Goal: Communication & Community: Answer question/provide support

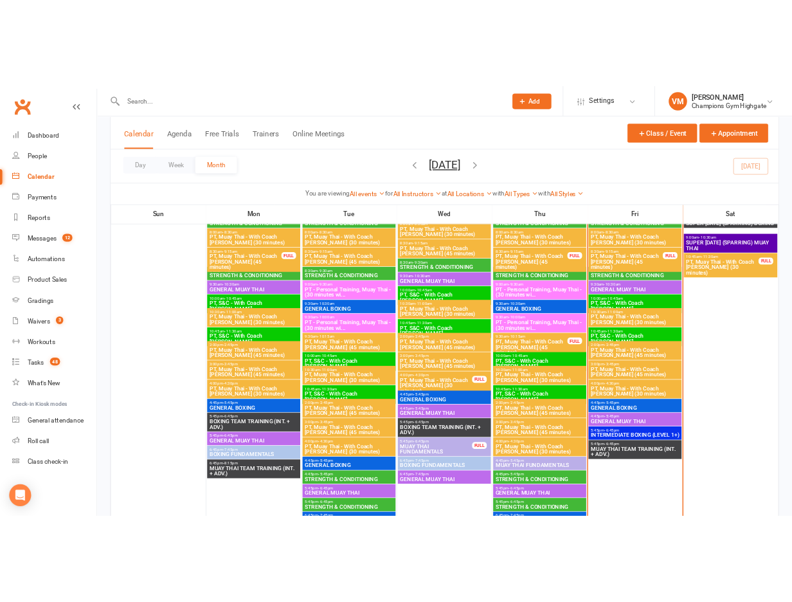
scroll to position [1238, 0]
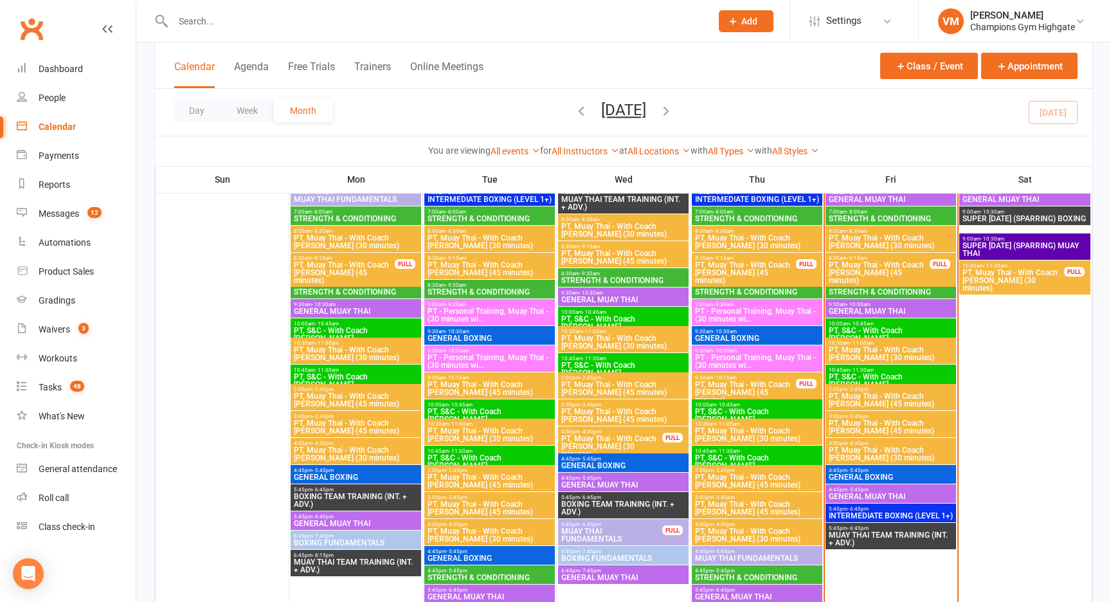
click at [841, 284] on span "8:30am - 9:30am" at bounding box center [890, 285] width 125 height 6
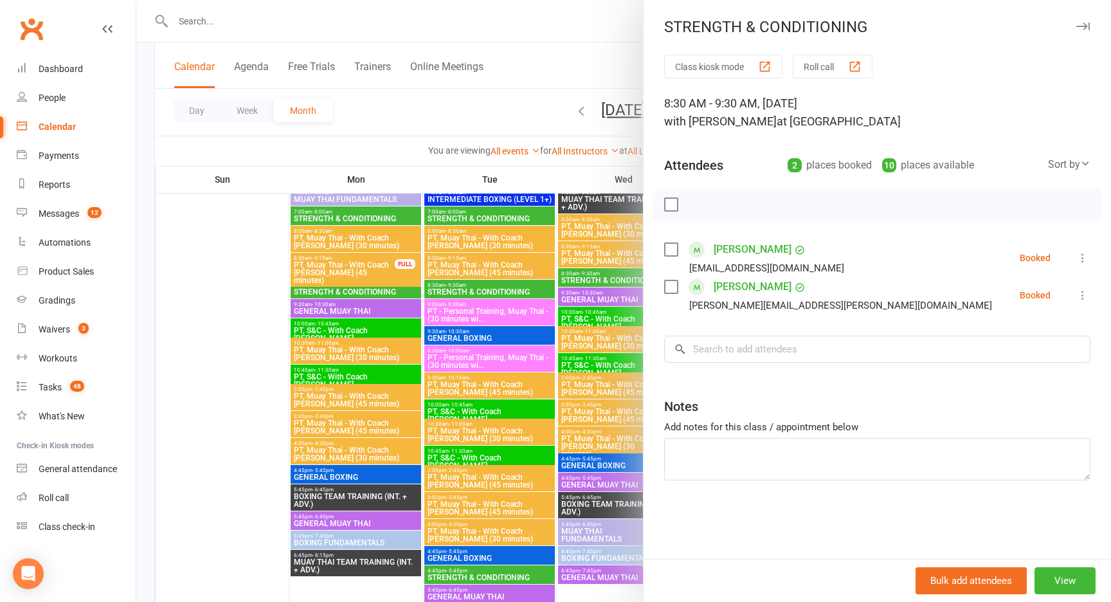
click at [536, 96] on div at bounding box center [623, 301] width 975 height 602
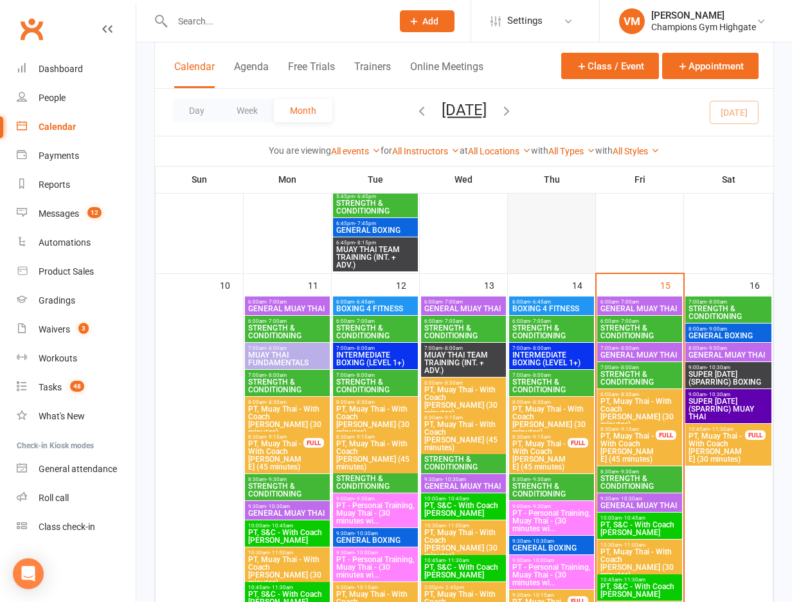
scroll to position [1445, 0]
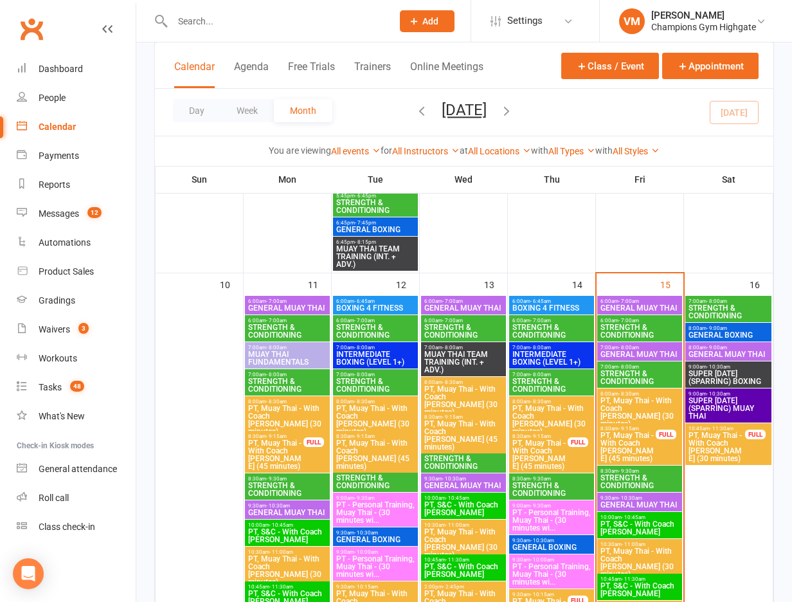
click at [634, 481] on span "STRENGTH & CONDITIONING" at bounding box center [640, 481] width 80 height 15
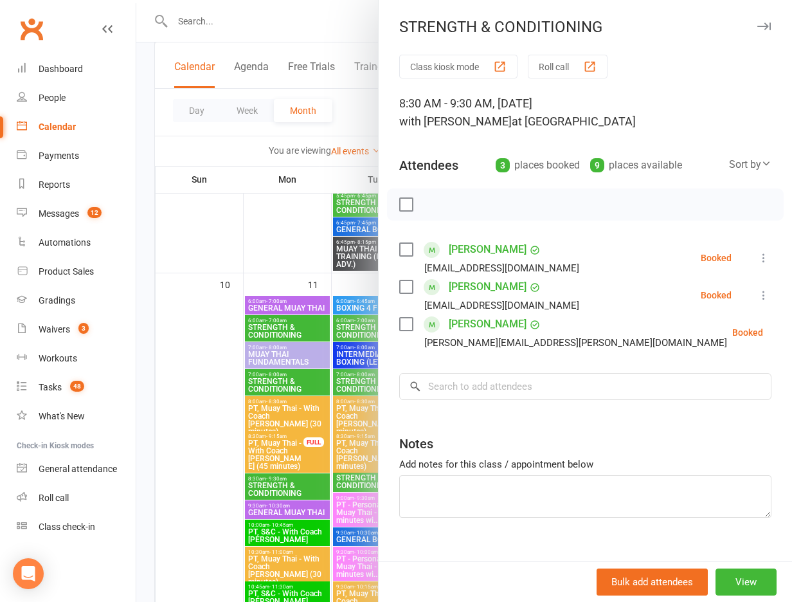
click at [408, 286] on label at bounding box center [405, 286] width 13 height 13
click at [438, 197] on icon "button" at bounding box center [435, 204] width 14 height 14
click at [406, 286] on label at bounding box center [405, 286] width 13 height 13
click at [354, 113] on div at bounding box center [464, 301] width 656 height 602
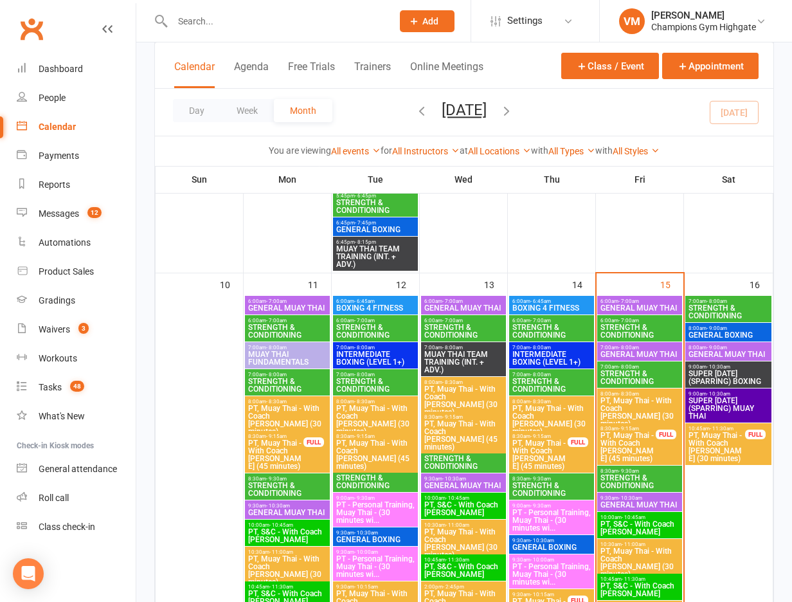
click at [236, 21] on input "text" at bounding box center [276, 21] width 215 height 18
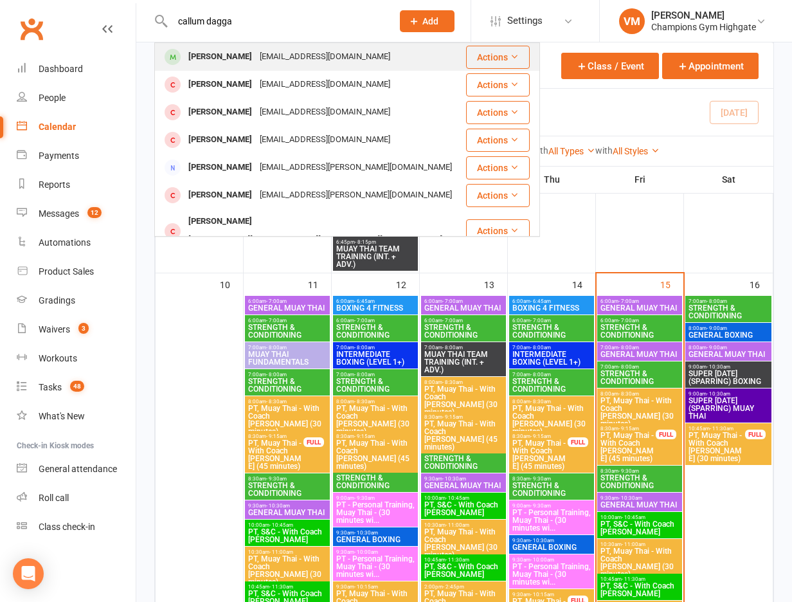
type input "callum dagga"
click at [256, 59] on div "[EMAIL_ADDRESS][DOMAIN_NAME]" at bounding box center [325, 57] width 138 height 19
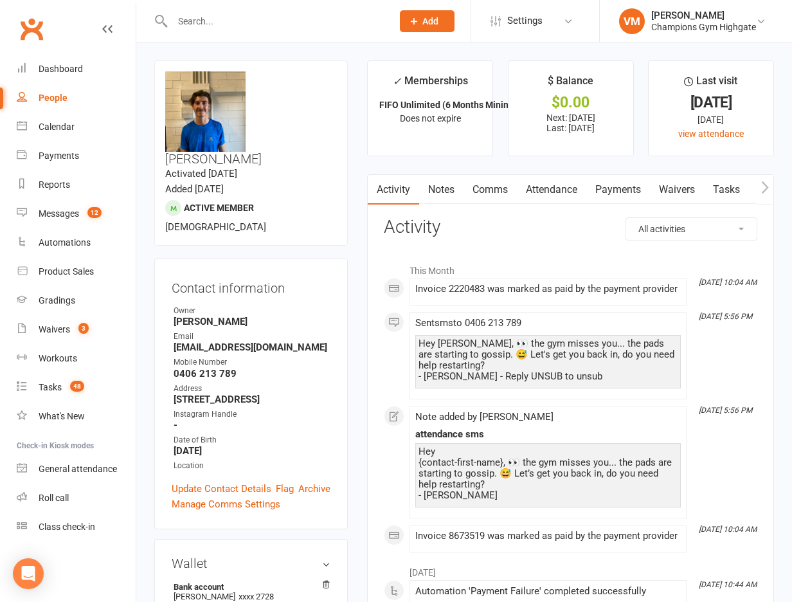
click at [477, 193] on link "Comms" at bounding box center [490, 190] width 53 height 30
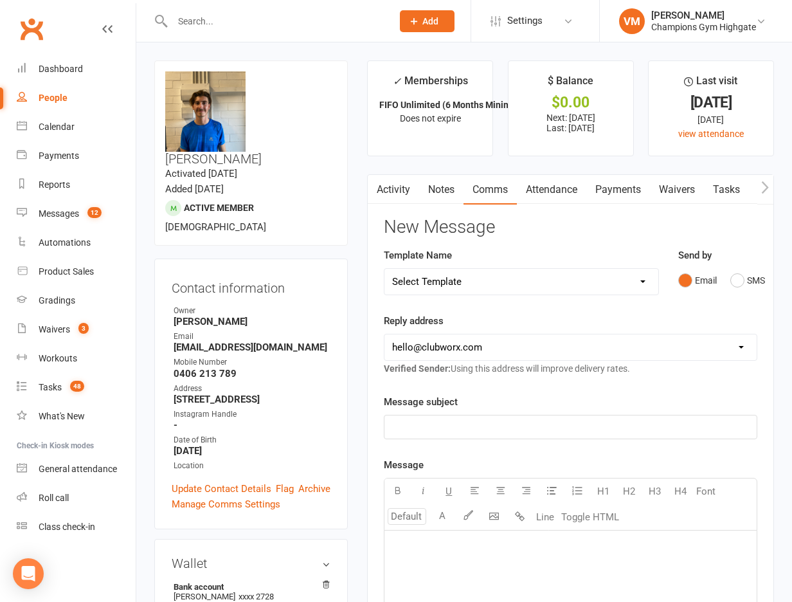
scroll to position [9, 0]
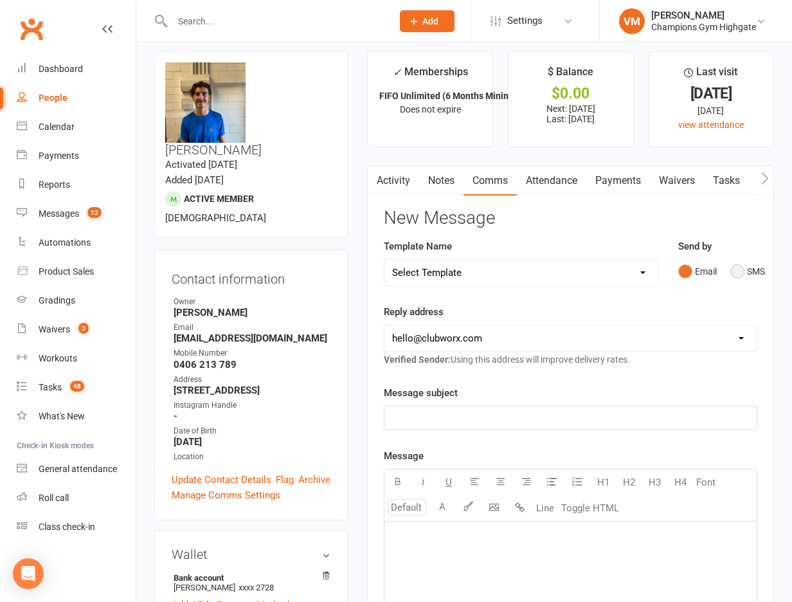
click at [743, 276] on button "SMS" at bounding box center [748, 271] width 35 height 24
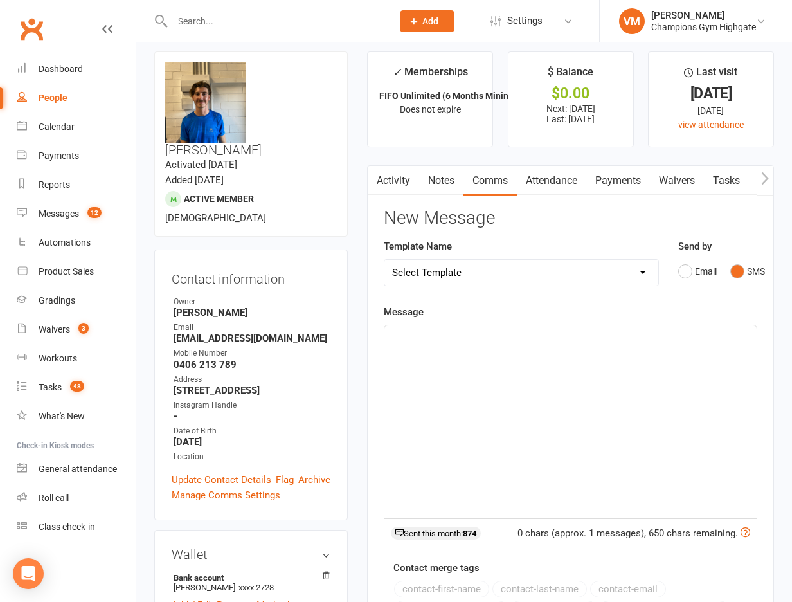
scroll to position [51, 0]
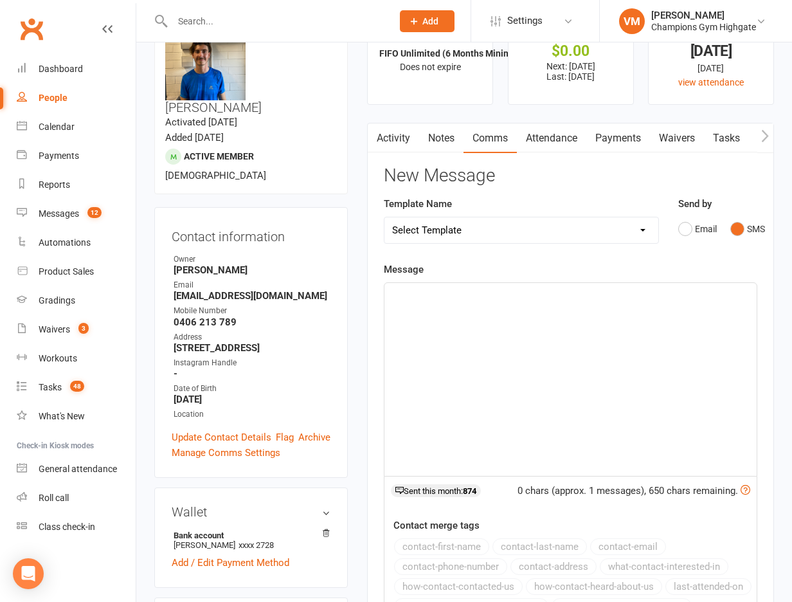
click at [497, 300] on p "﻿" at bounding box center [570, 294] width 357 height 15
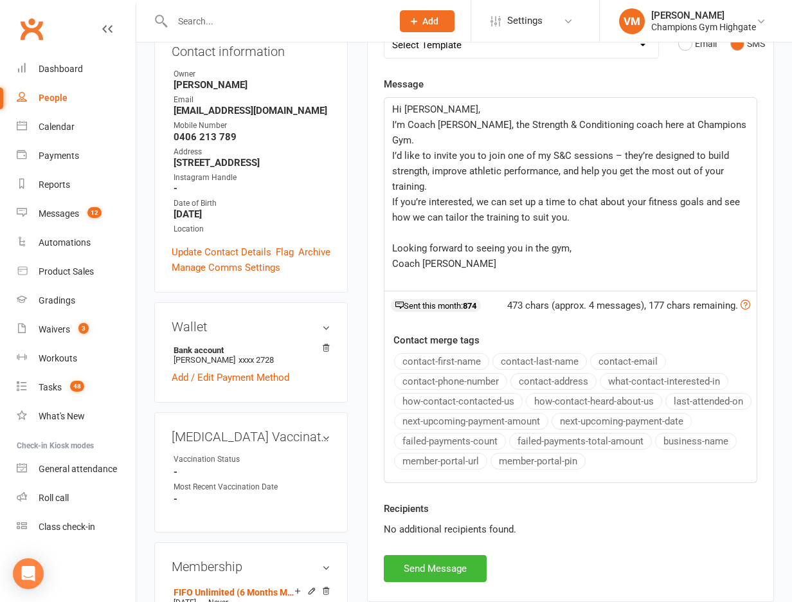
scroll to position [418, 0]
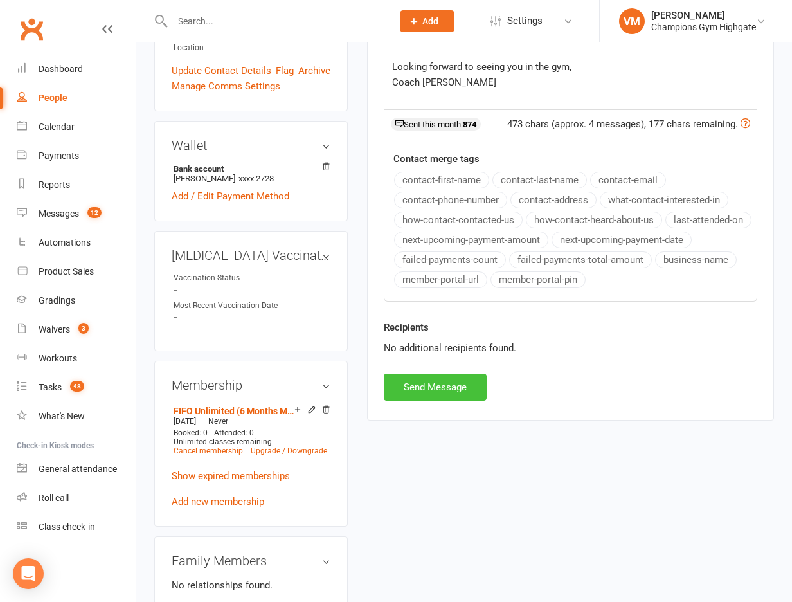
click at [435, 390] on button "Send Message" at bounding box center [435, 387] width 103 height 27
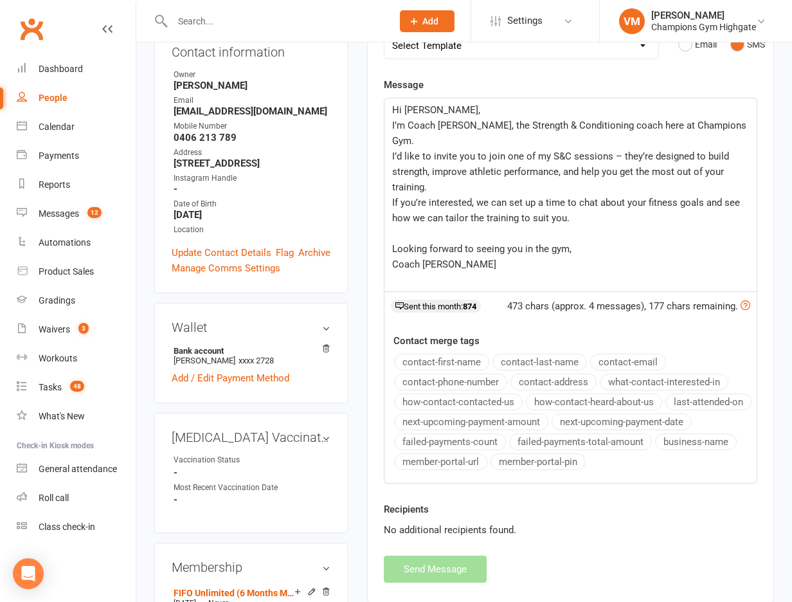
scroll to position [0, 0]
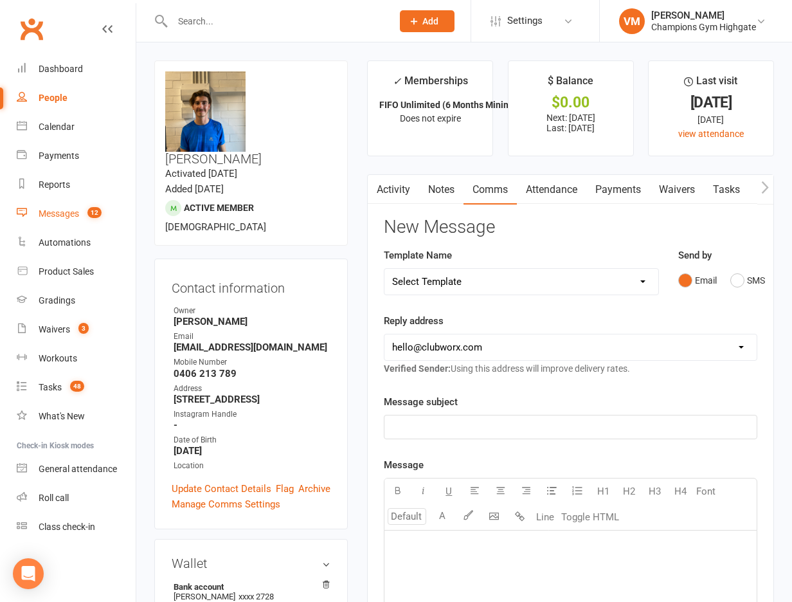
click at [67, 212] on div "Messages" at bounding box center [59, 213] width 41 height 10
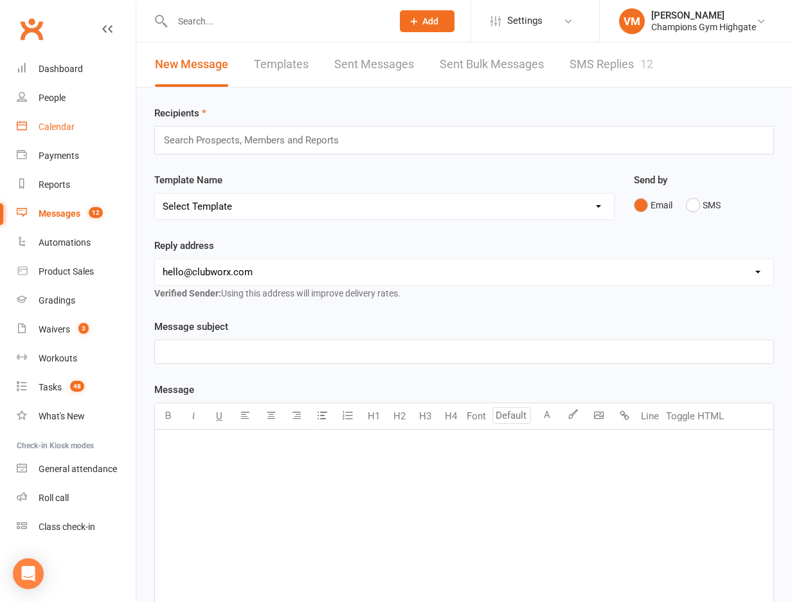
click at [60, 123] on div "Calendar" at bounding box center [57, 127] width 36 height 10
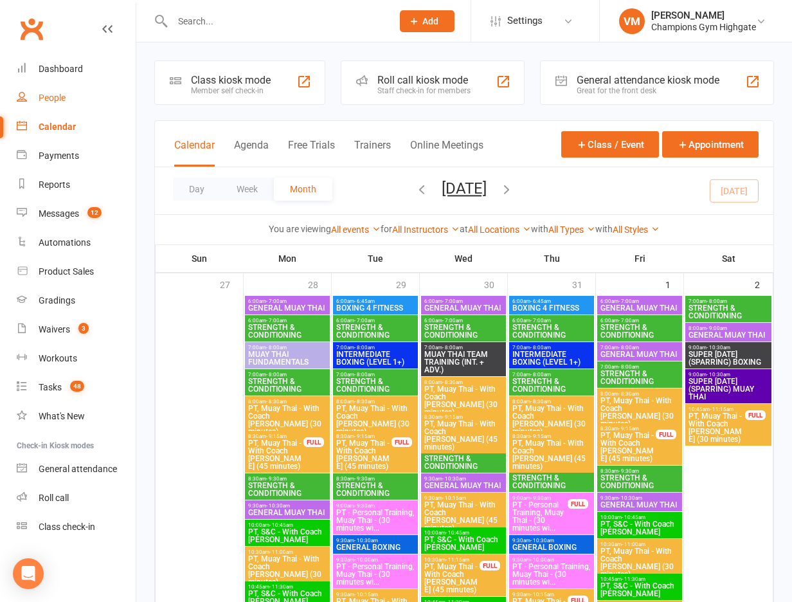
click at [66, 104] on link "People" at bounding box center [76, 98] width 119 height 29
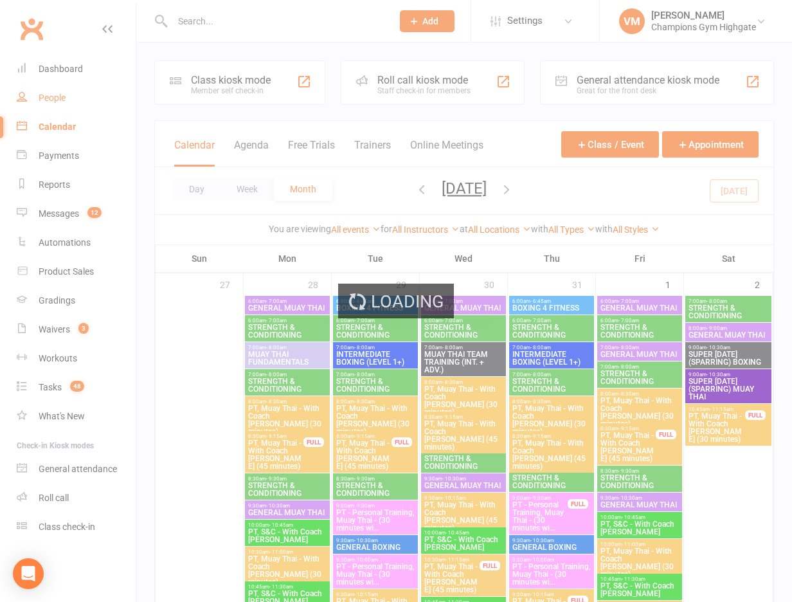
select select "100"
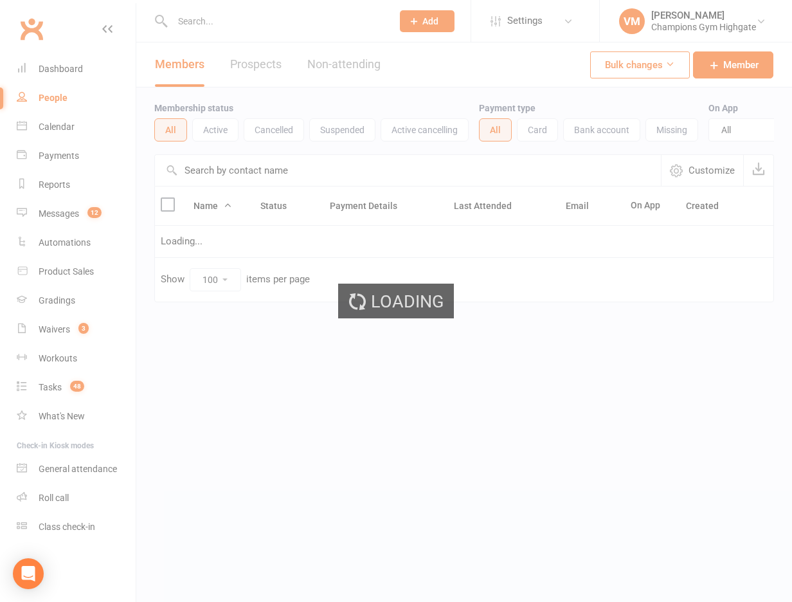
click at [220, 26] on div "Loading" at bounding box center [396, 301] width 792 height 602
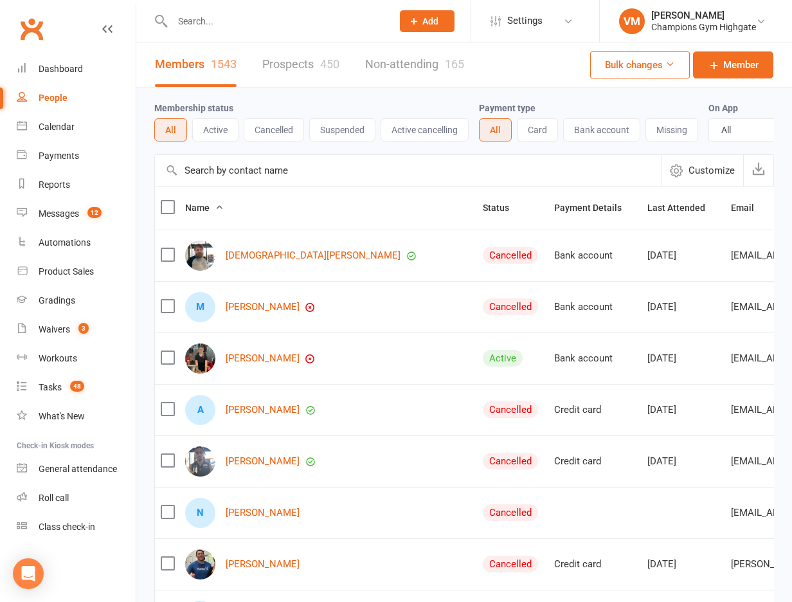
click at [220, 26] on input "text" at bounding box center [276, 21] width 215 height 18
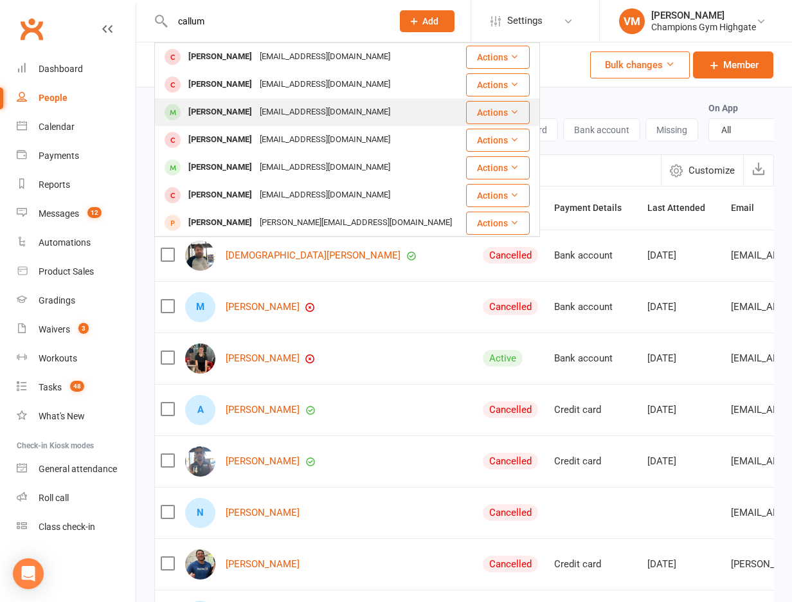
type input "callum"
click at [256, 111] on div "[EMAIL_ADDRESS][DOMAIN_NAME]" at bounding box center [325, 112] width 138 height 19
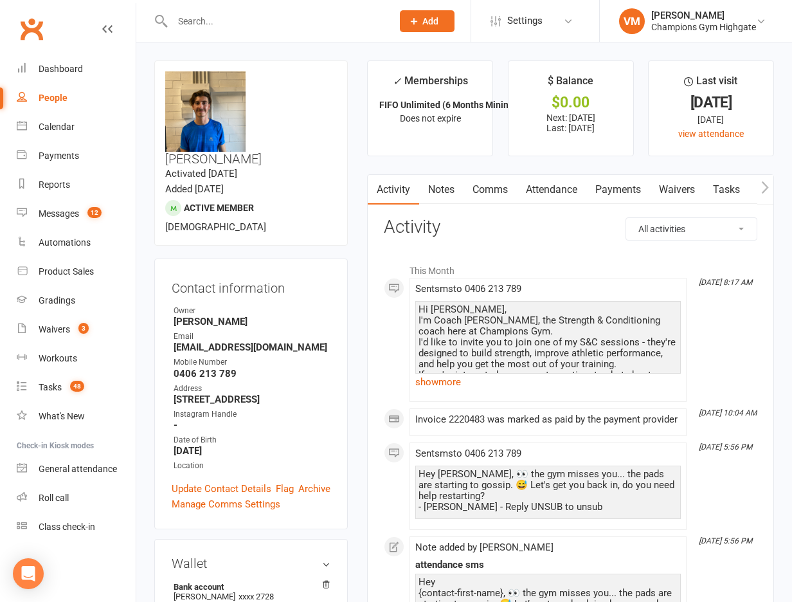
click at [489, 188] on link "Comms" at bounding box center [490, 190] width 53 height 30
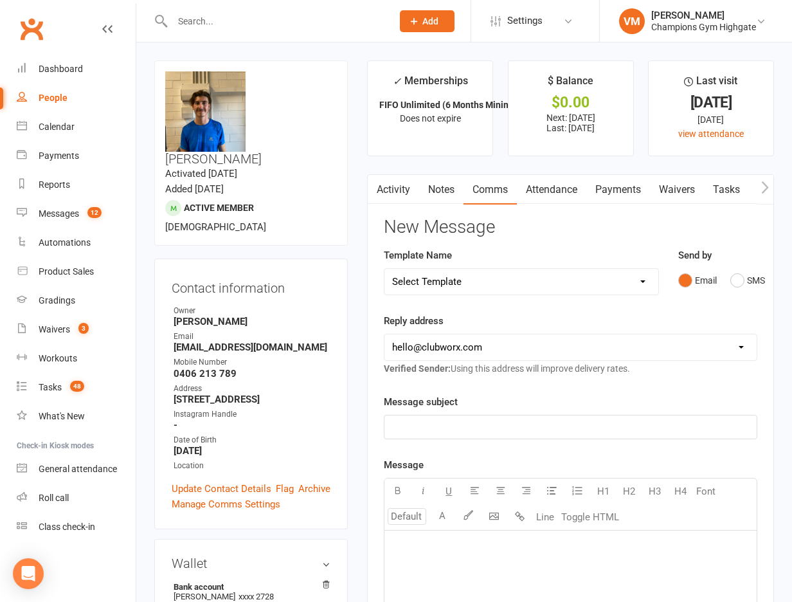
click at [443, 190] on link "Notes" at bounding box center [441, 190] width 44 height 30
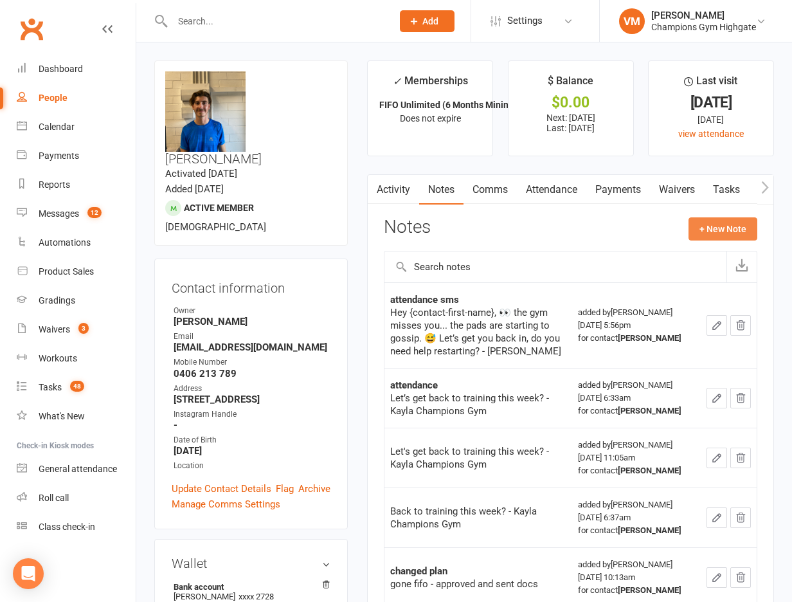
click at [713, 232] on button "+ New Note" at bounding box center [723, 228] width 69 height 23
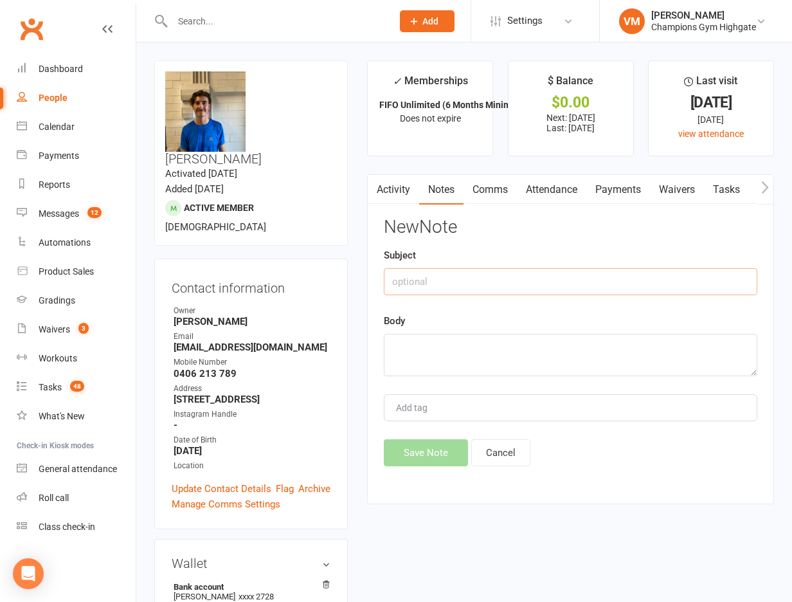
click at [447, 280] on input "text" at bounding box center [571, 281] width 374 height 27
type input "text"
click at [448, 348] on textarea at bounding box center [571, 355] width 374 height 42
paste textarea "Hi [PERSON_NAME], I’m Coach [PERSON_NAME], the Strength & Conditioning coach he…"
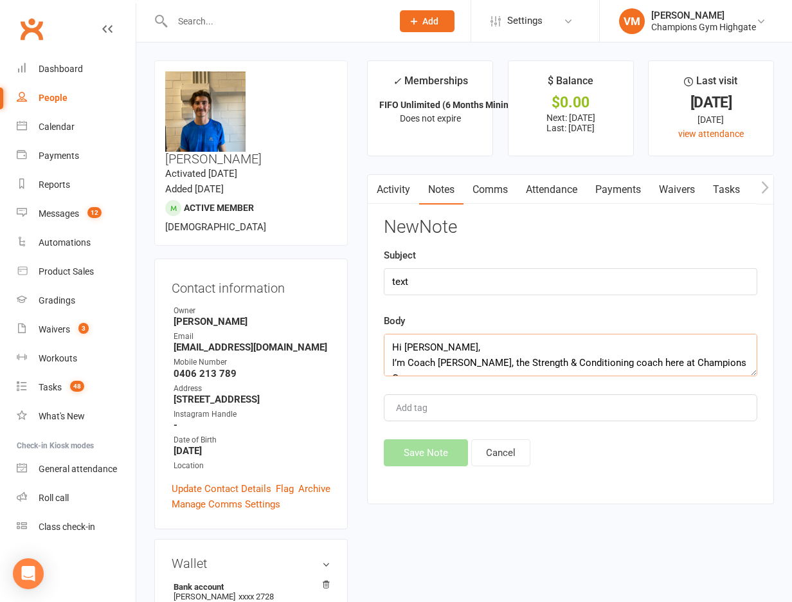
scroll to position [116, 0]
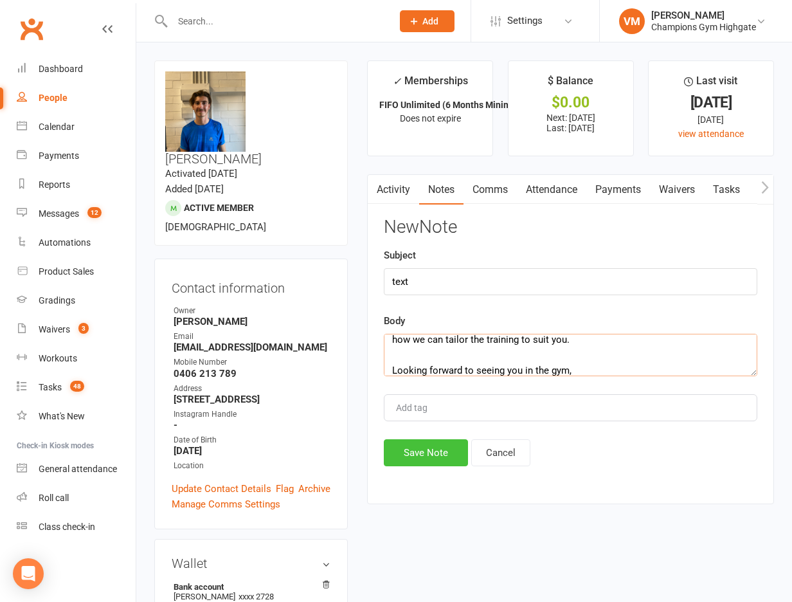
type textarea "Hi [PERSON_NAME], I’m Coach [PERSON_NAME], the Strength & Conditioning coach he…"
click at [432, 457] on button "Save Note" at bounding box center [426, 452] width 84 height 27
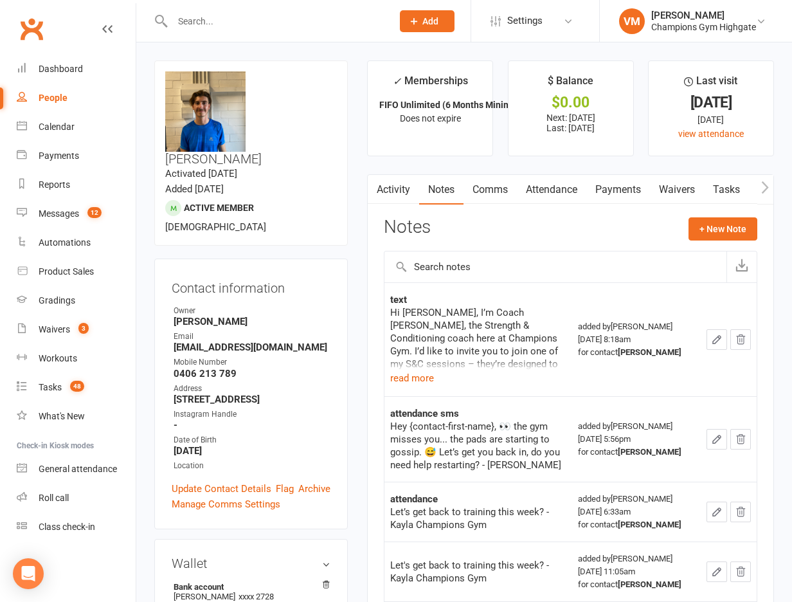
click at [205, 21] on input "text" at bounding box center [276, 21] width 215 height 18
paste input "[PERSON_NAME]"
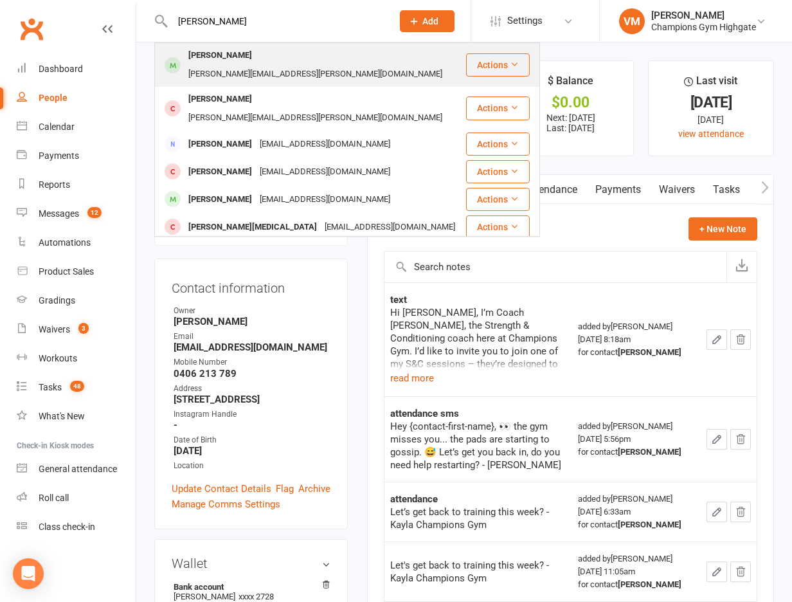
type input "[PERSON_NAME]"
click at [315, 65] on div "[PERSON_NAME][EMAIL_ADDRESS][PERSON_NAME][DOMAIN_NAME]" at bounding box center [316, 74] width 262 height 19
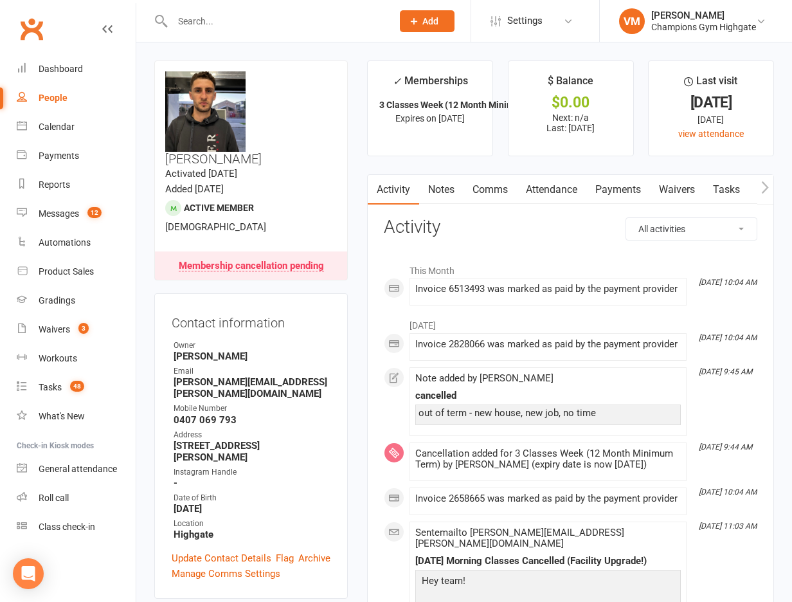
click at [449, 188] on link "Notes" at bounding box center [441, 190] width 44 height 30
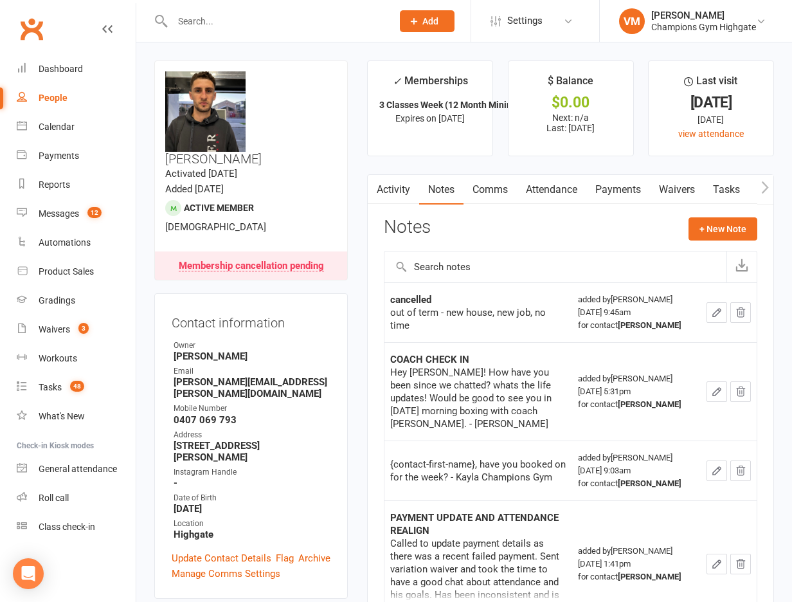
click at [403, 203] on link "Activity" at bounding box center [393, 190] width 51 height 30
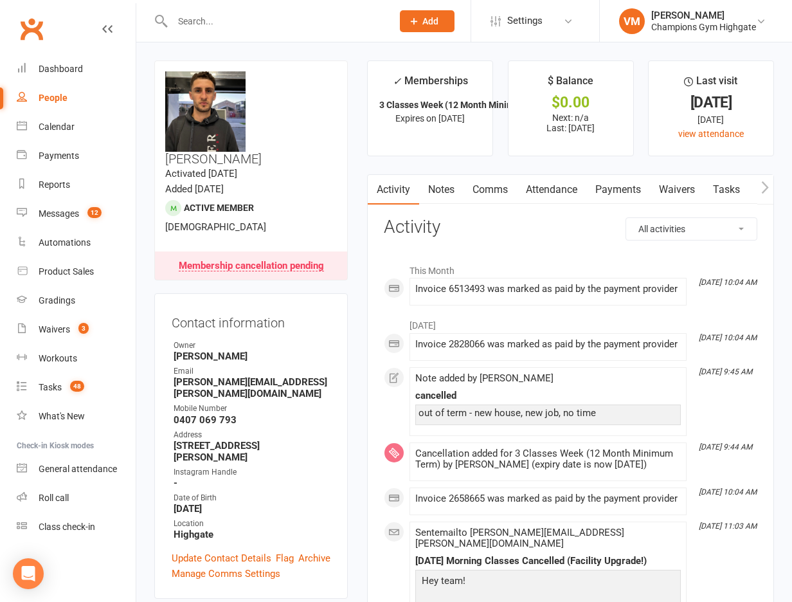
click at [231, 24] on input "text" at bounding box center [276, 21] width 215 height 18
paste input "[PERSON_NAME]"
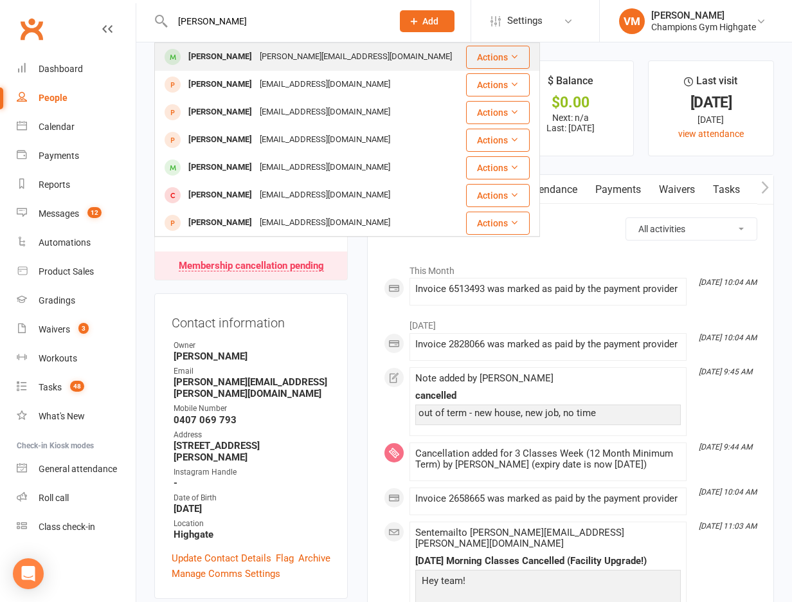
type input "[PERSON_NAME]"
click at [314, 51] on div "[PERSON_NAME][EMAIL_ADDRESS][DOMAIN_NAME]" at bounding box center [356, 57] width 200 height 19
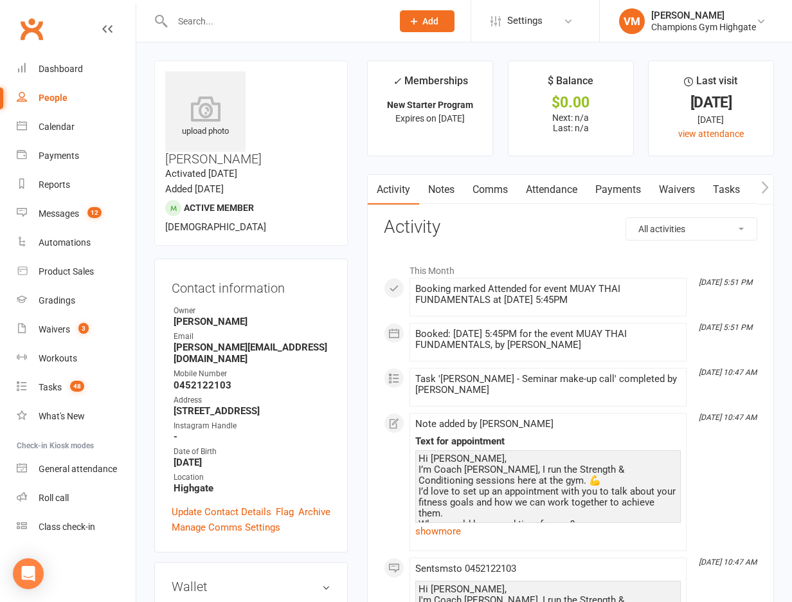
click at [504, 196] on link "Comms" at bounding box center [490, 190] width 53 height 30
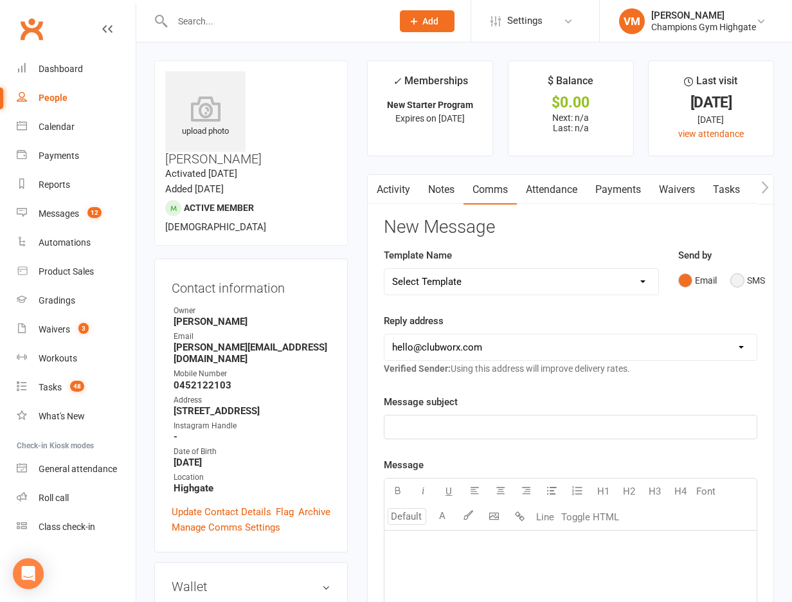
click at [743, 280] on button "SMS" at bounding box center [748, 280] width 35 height 24
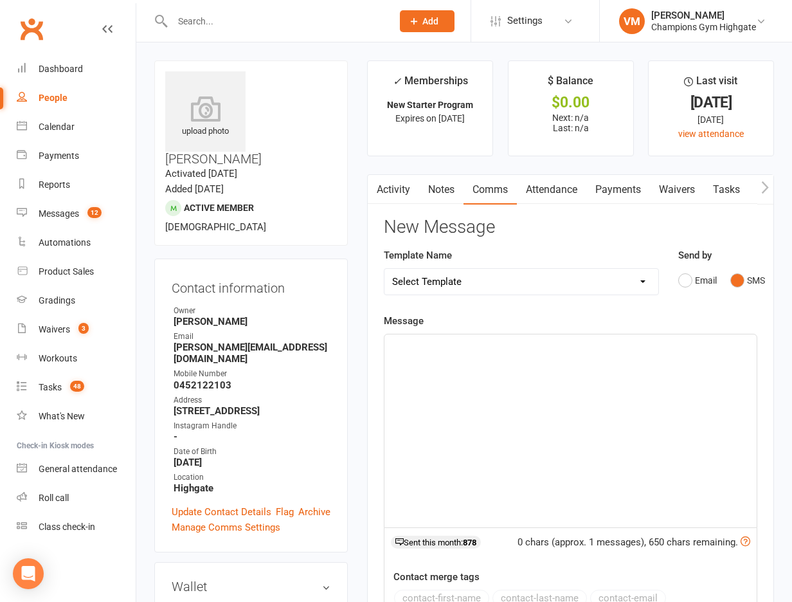
click at [440, 188] on link "Notes" at bounding box center [441, 190] width 44 height 30
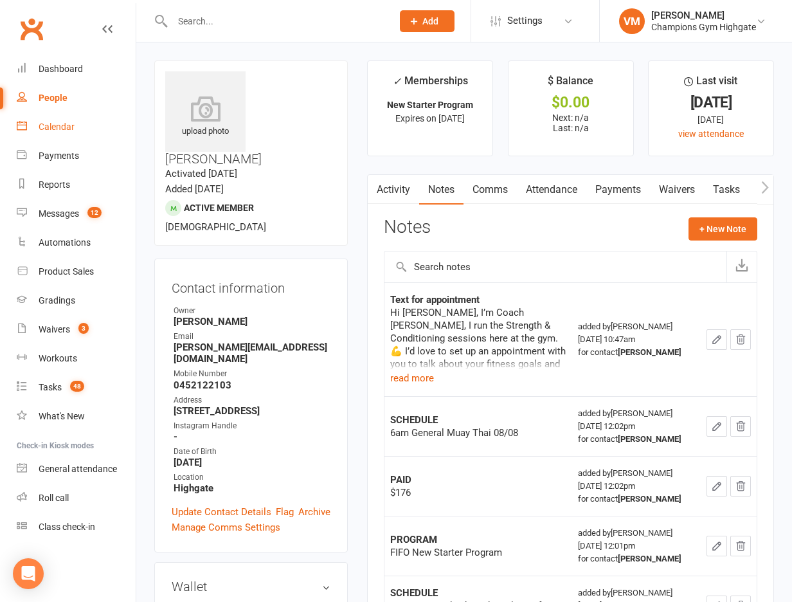
click at [57, 129] on div "Calendar" at bounding box center [57, 127] width 36 height 10
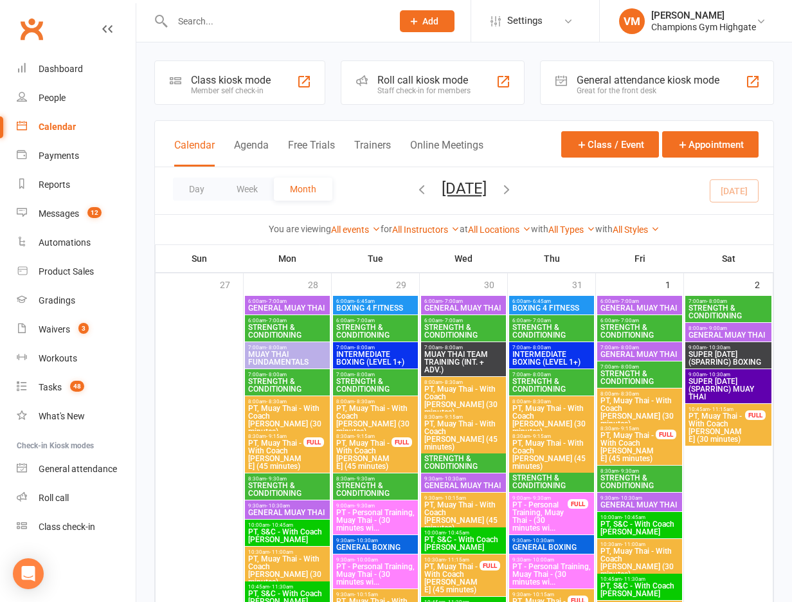
click at [632, 477] on span "STRENGTH & CONDITIONING" at bounding box center [640, 481] width 80 height 15
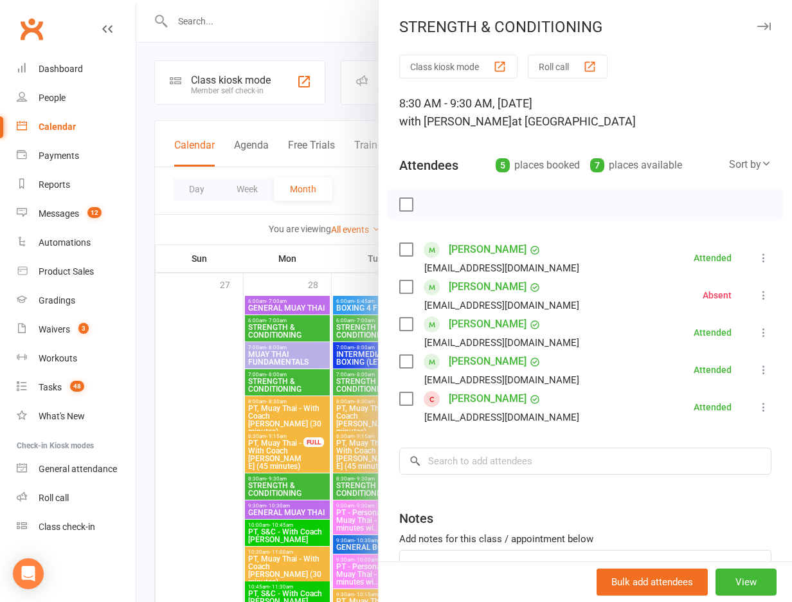
click at [352, 244] on div at bounding box center [464, 301] width 656 height 602
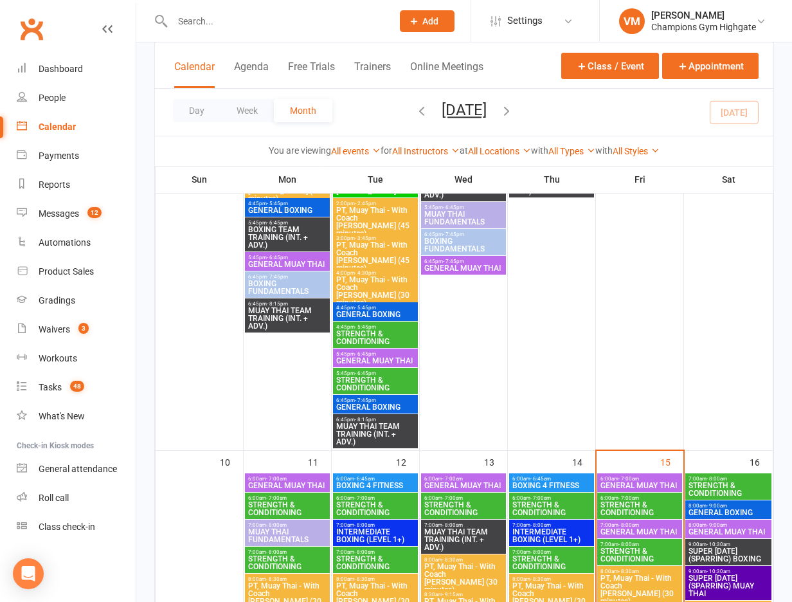
scroll to position [1499, 0]
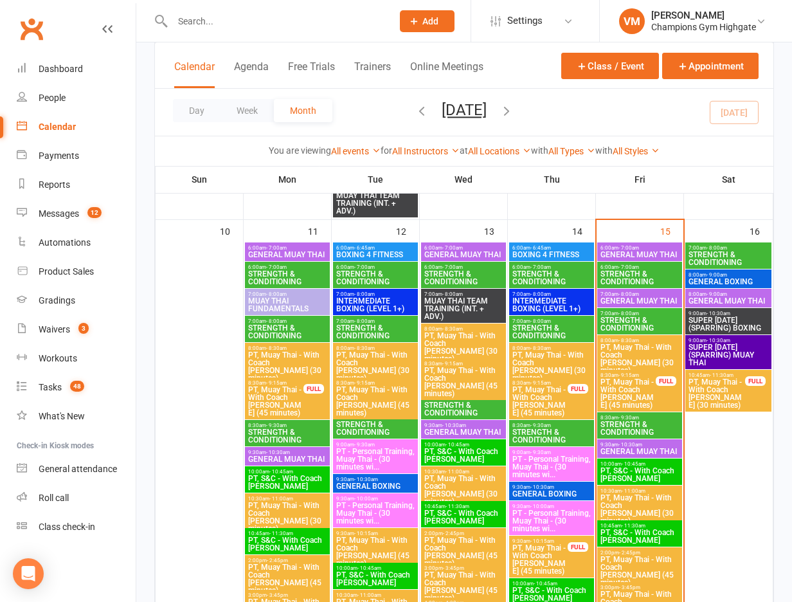
click at [626, 428] on span "STRENGTH & CONDITIONING" at bounding box center [640, 428] width 80 height 15
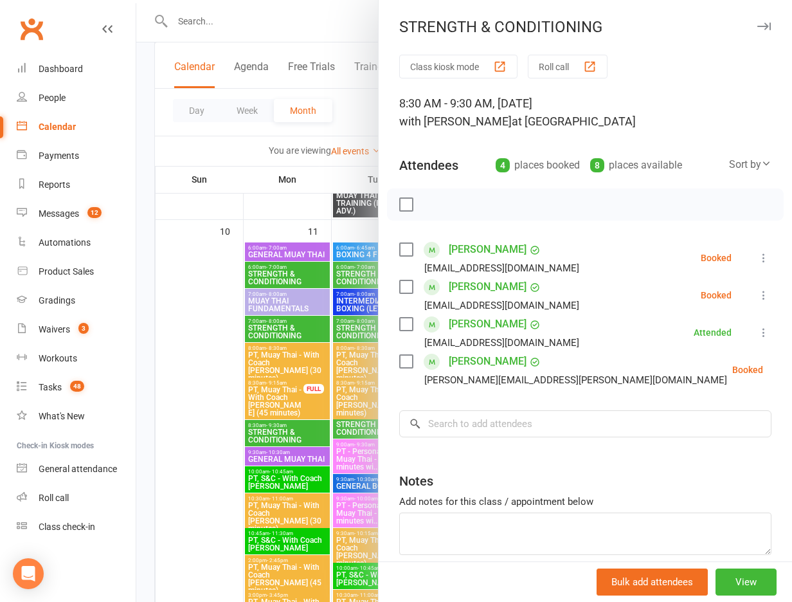
click at [403, 250] on label at bounding box center [405, 249] width 13 height 13
click at [411, 287] on label at bounding box center [405, 286] width 13 height 13
click at [408, 355] on label at bounding box center [405, 361] width 13 height 13
click at [434, 202] on icon "button" at bounding box center [435, 204] width 14 height 14
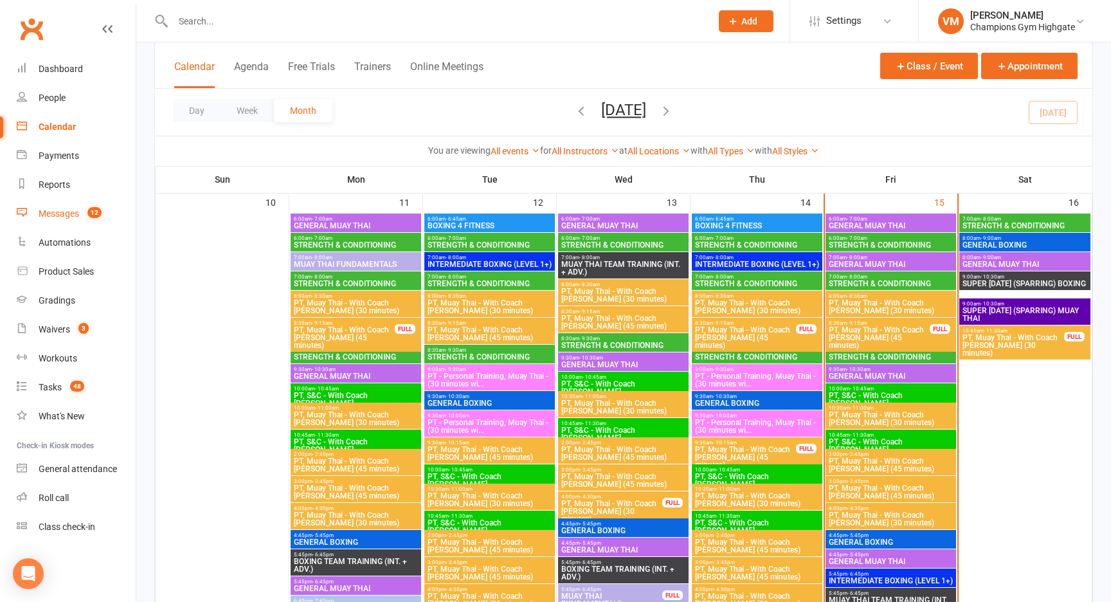
click at [67, 216] on div "Messages" at bounding box center [59, 213] width 41 height 10
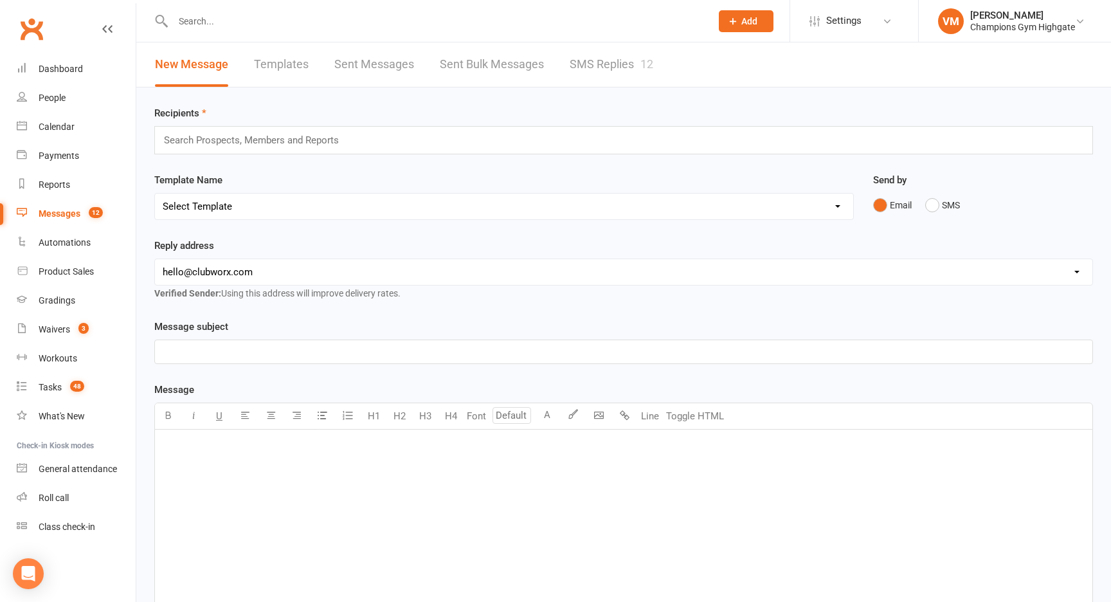
click at [626, 55] on link "SMS Replies 12" at bounding box center [612, 64] width 84 height 44
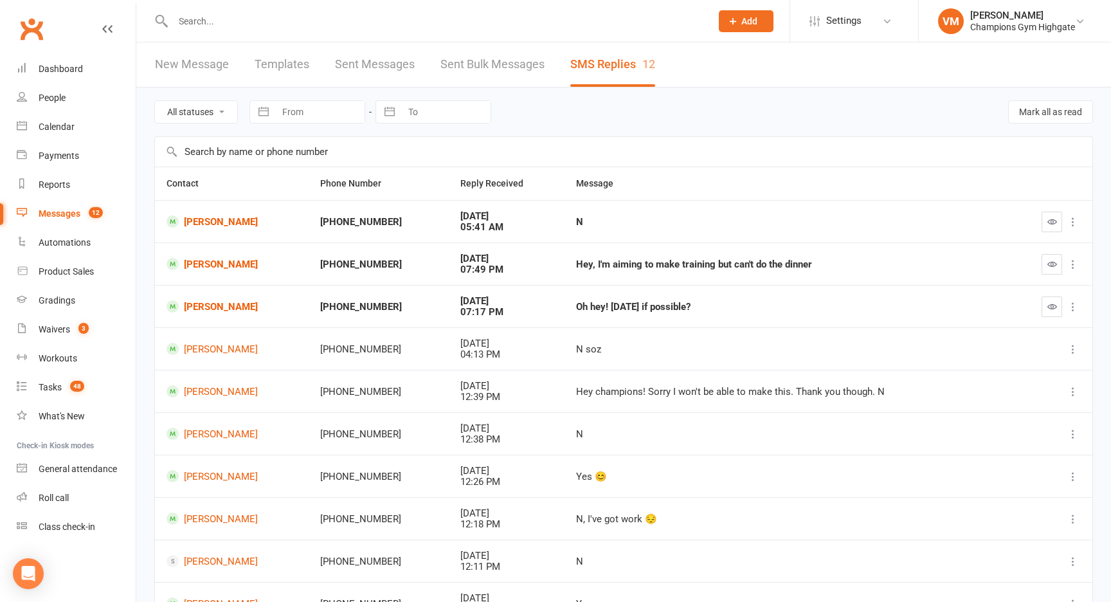
scroll to position [119, 0]
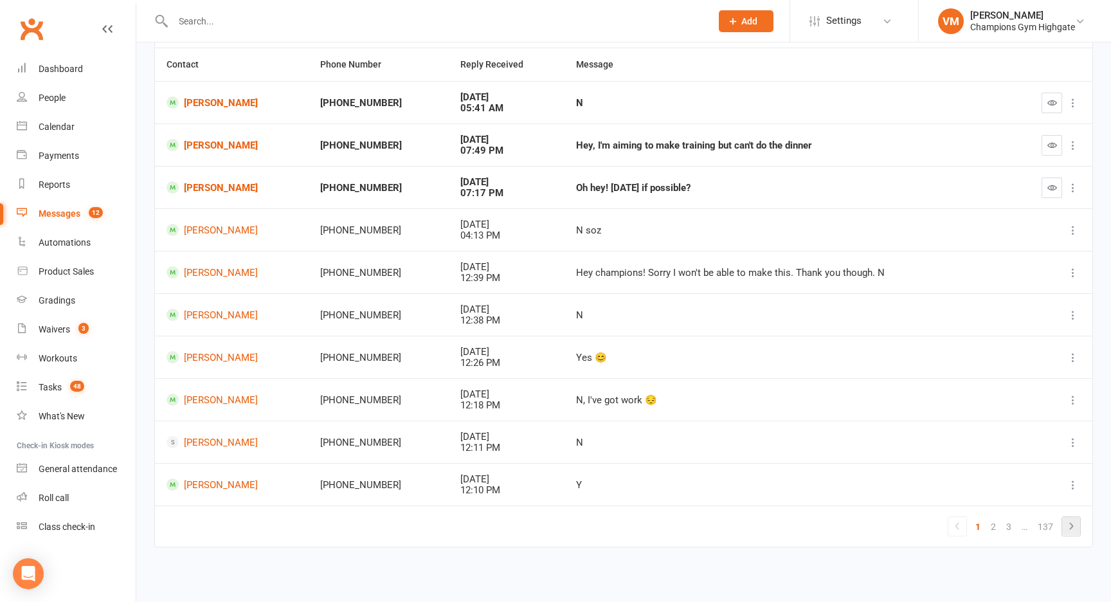
click at [1064, 520] on icon at bounding box center [1071, 525] width 15 height 15
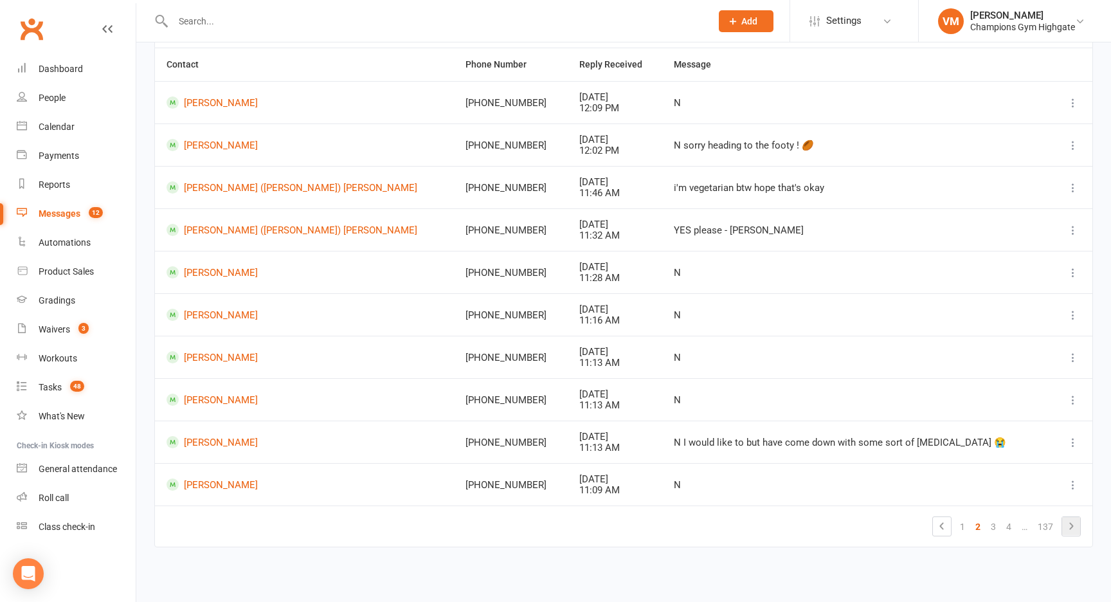
click at [1069, 527] on icon at bounding box center [1071, 525] width 15 height 15
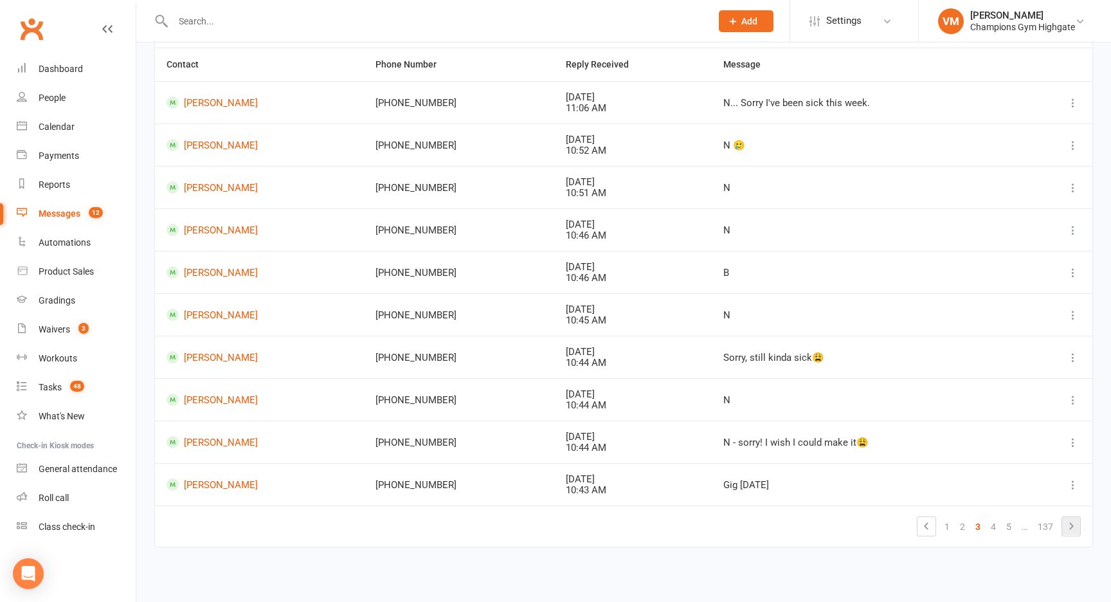
click at [1067, 526] on icon at bounding box center [1071, 525] width 15 height 15
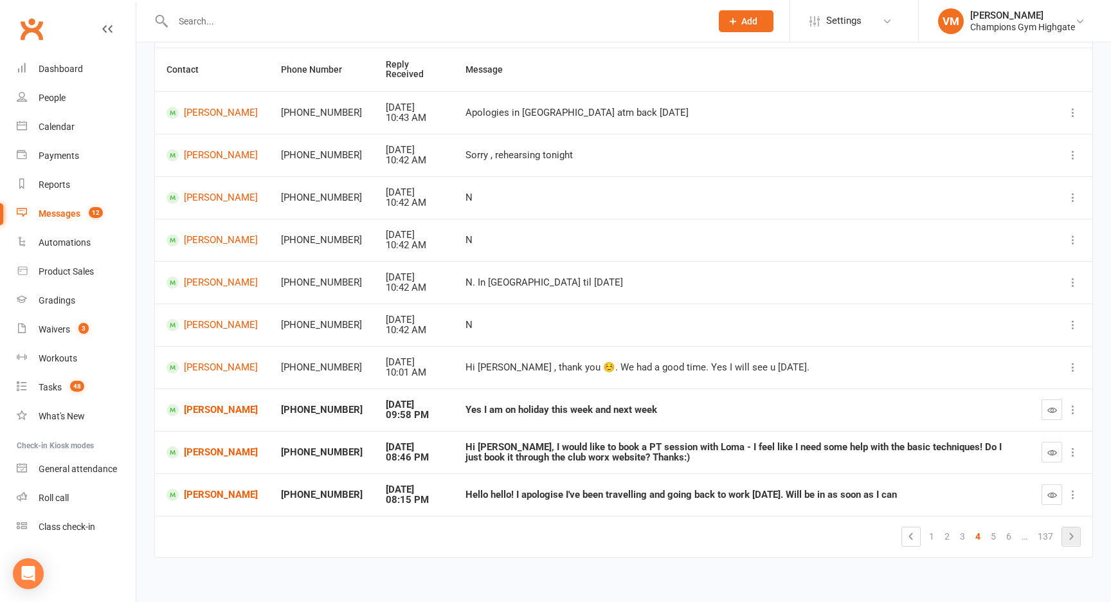
click at [1068, 537] on icon at bounding box center [1071, 536] width 15 height 15
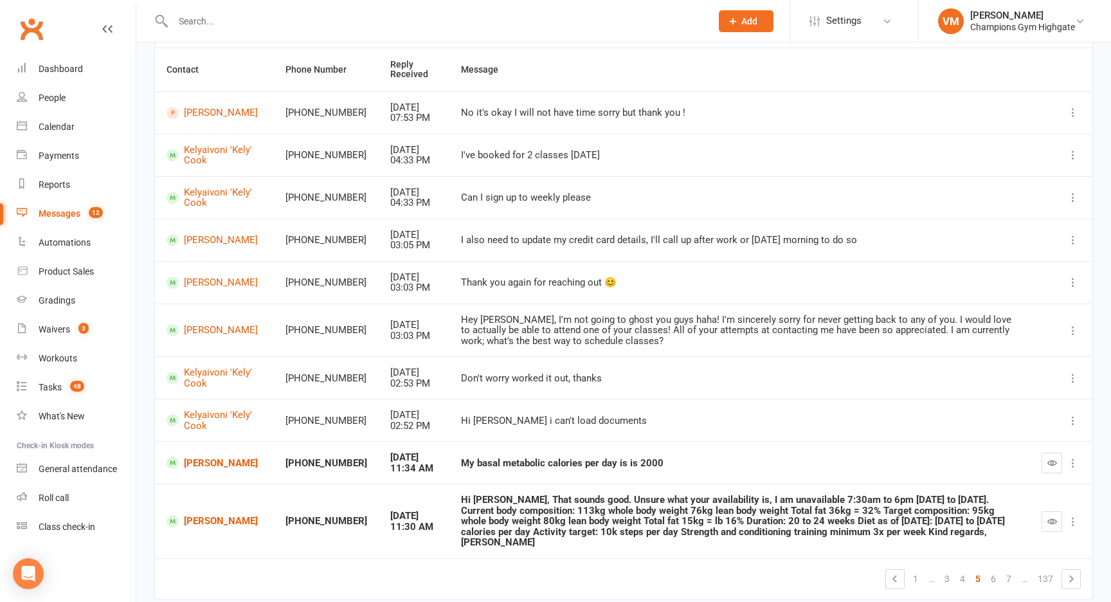
scroll to position [148, 0]
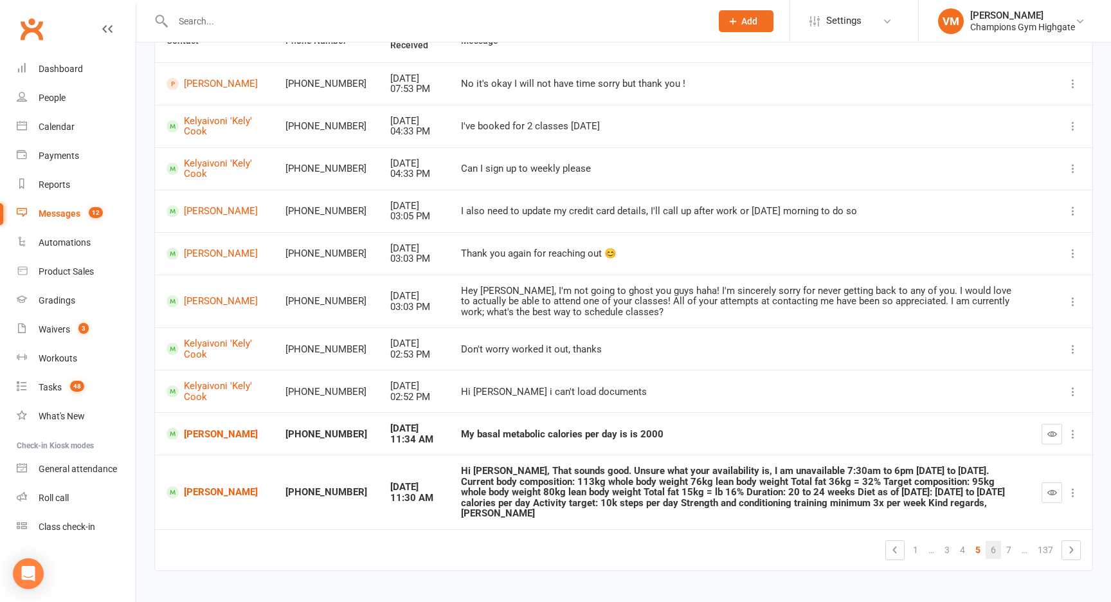
click at [995, 541] on link "6" at bounding box center [993, 550] width 15 height 18
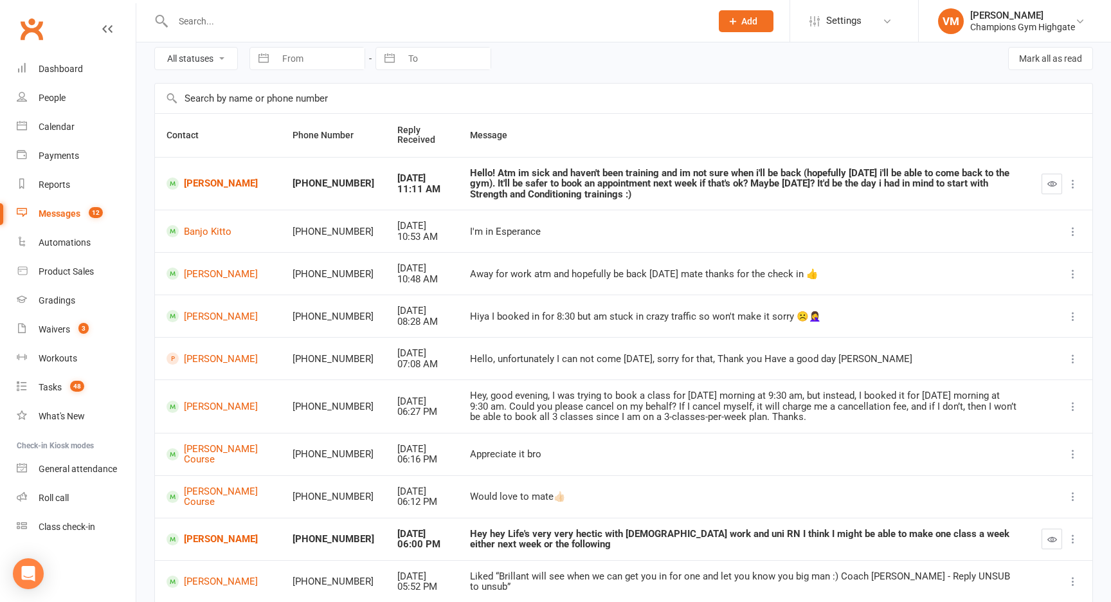
scroll to position [50, 0]
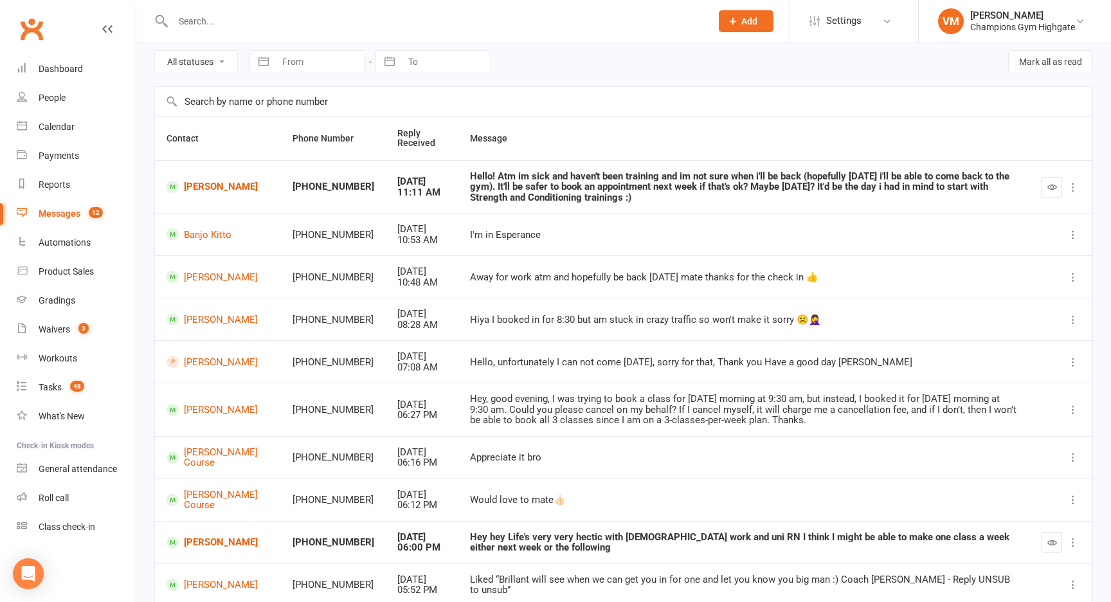
click at [81, 209] on link "Messages 12" at bounding box center [76, 213] width 119 height 29
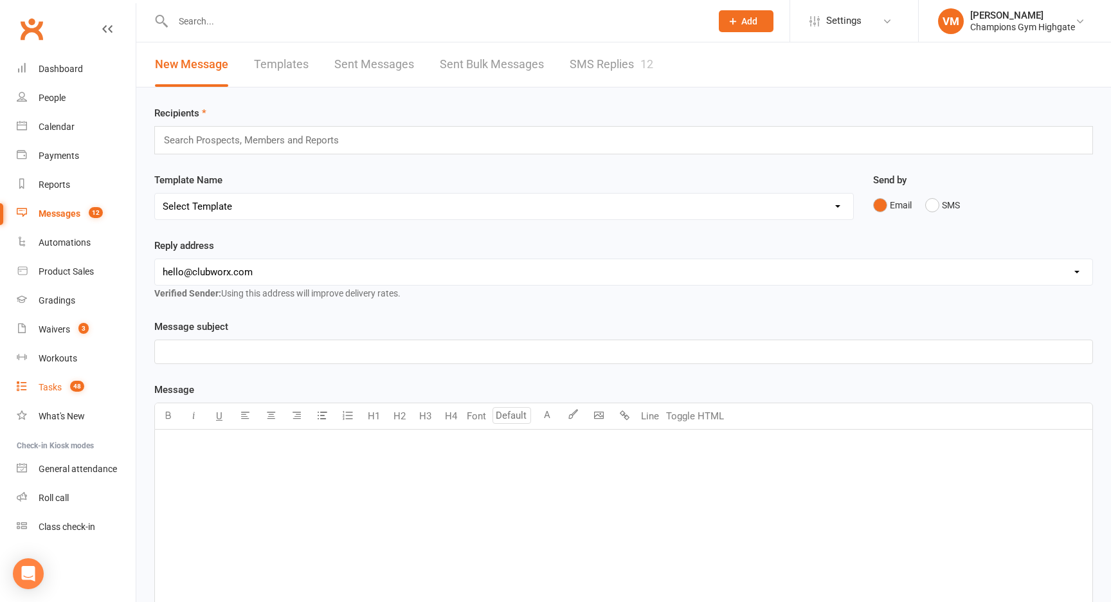
click at [55, 383] on div "Tasks" at bounding box center [50, 387] width 23 height 10
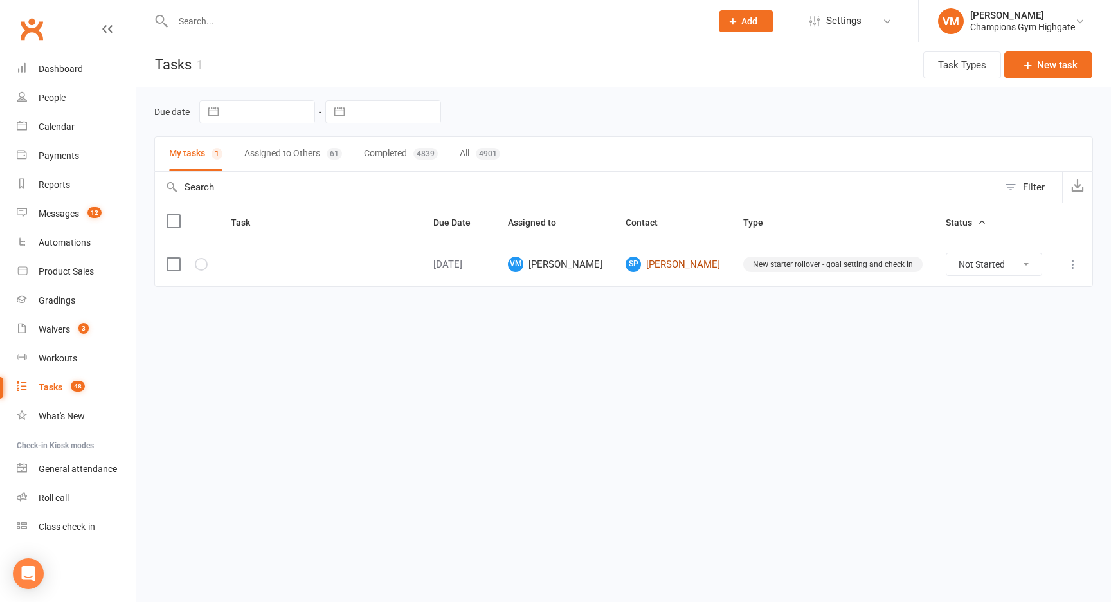
click at [693, 264] on link "SP Sebastian Pearey" at bounding box center [673, 264] width 95 height 15
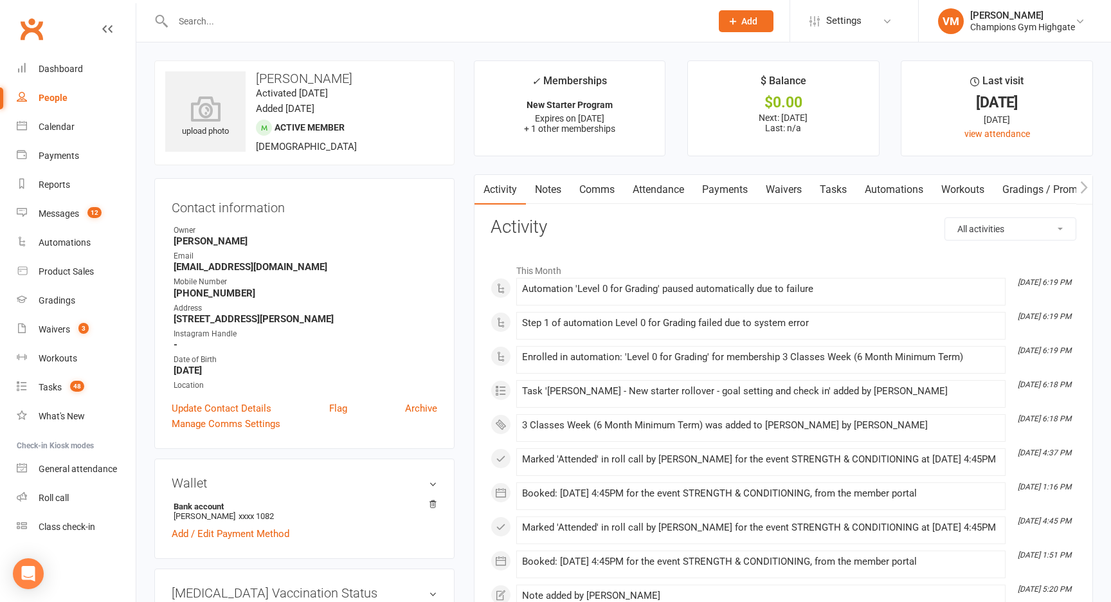
click at [601, 194] on link "Comms" at bounding box center [597, 190] width 53 height 30
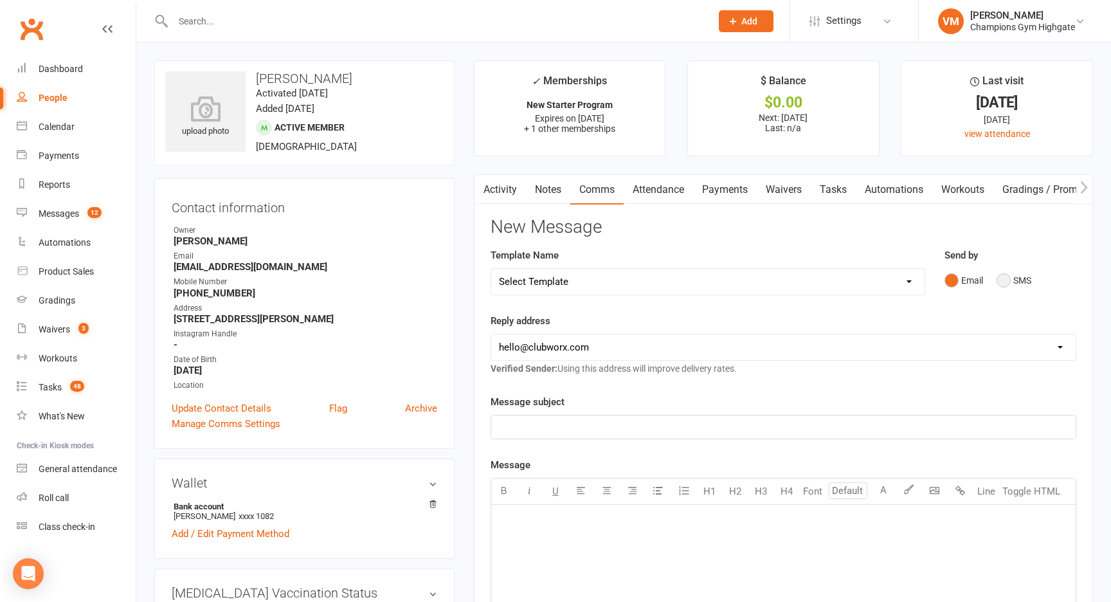
click at [1004, 277] on button "SMS" at bounding box center [1014, 280] width 35 height 24
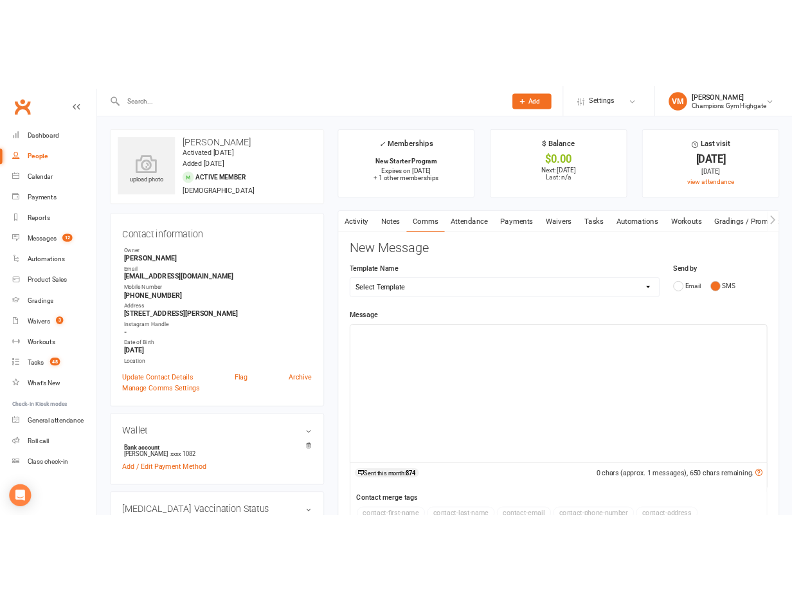
scroll to position [28, 0]
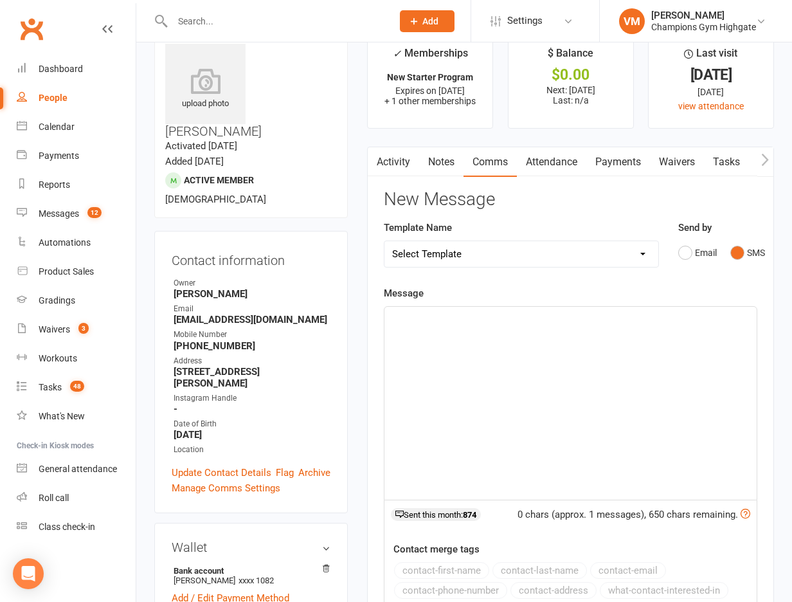
click at [252, 28] on input "text" at bounding box center [276, 21] width 215 height 18
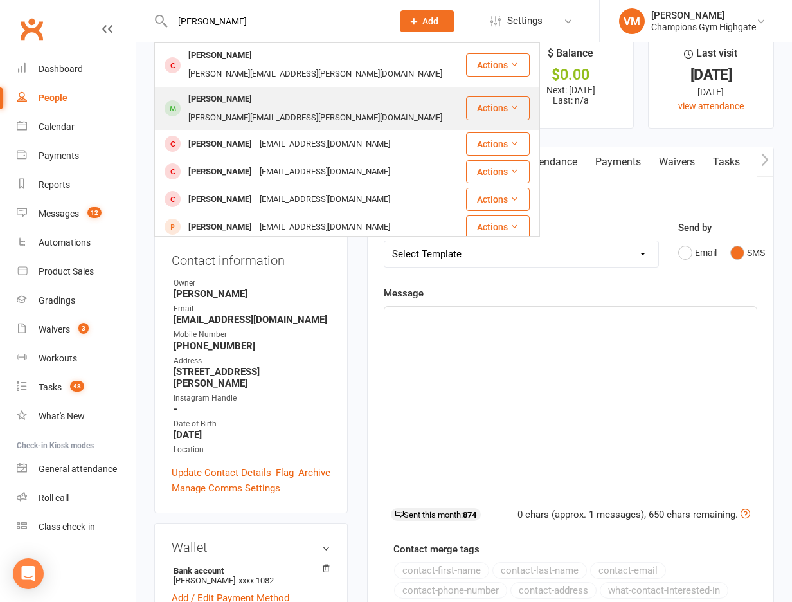
type input "patrick"
click at [297, 109] on div "patrick.beilby@hotmail.com" at bounding box center [316, 118] width 262 height 19
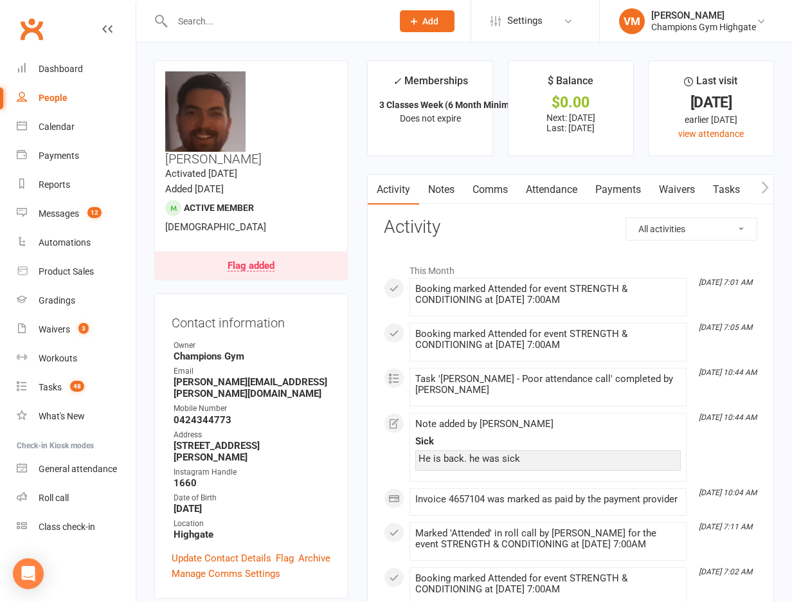
click at [484, 190] on link "Comms" at bounding box center [490, 190] width 53 height 30
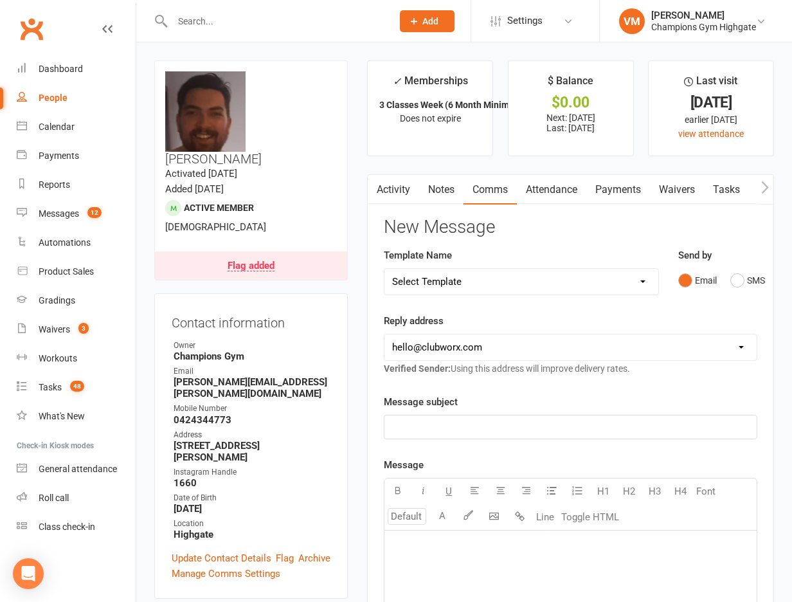
click at [437, 197] on link "Notes" at bounding box center [441, 190] width 44 height 30
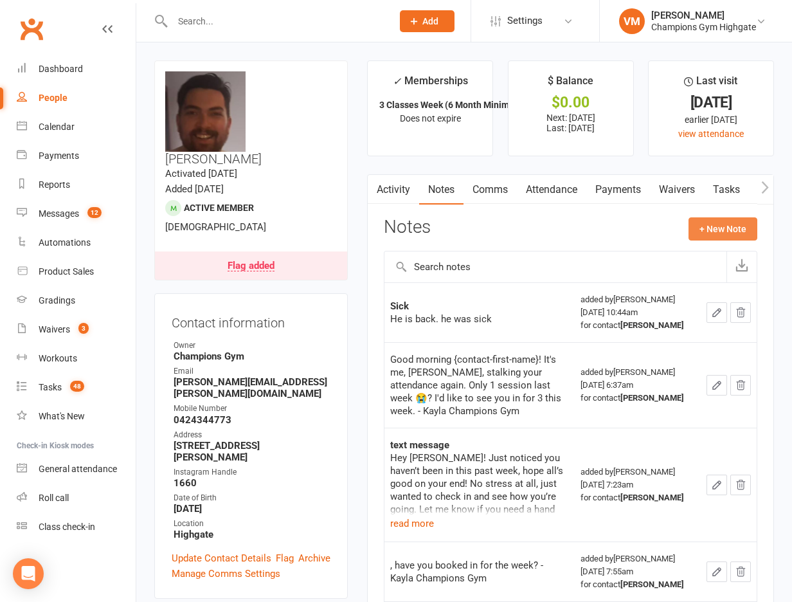
click at [713, 233] on button "+ New Note" at bounding box center [723, 228] width 69 height 23
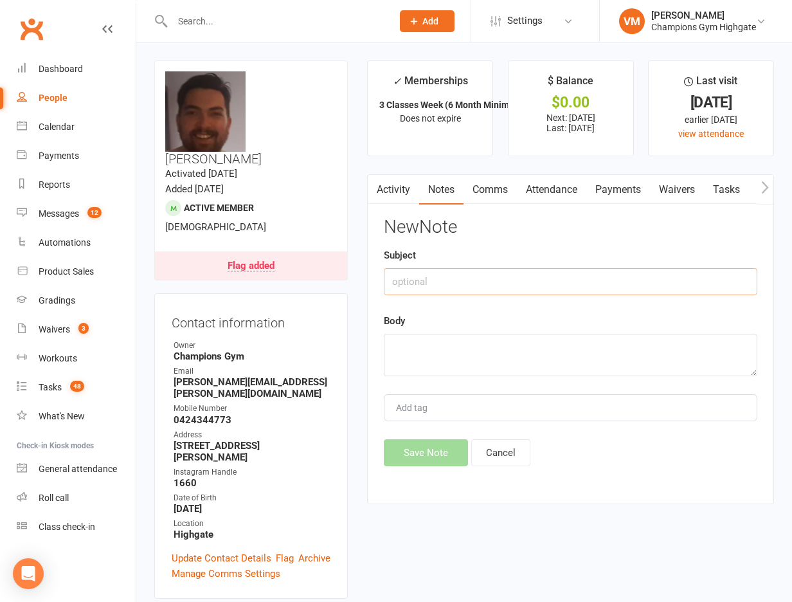
click at [434, 282] on input "text" at bounding box center [571, 281] width 374 height 27
type input "I"
type input "Back to workout"
click at [417, 341] on textarea at bounding box center [571, 355] width 374 height 42
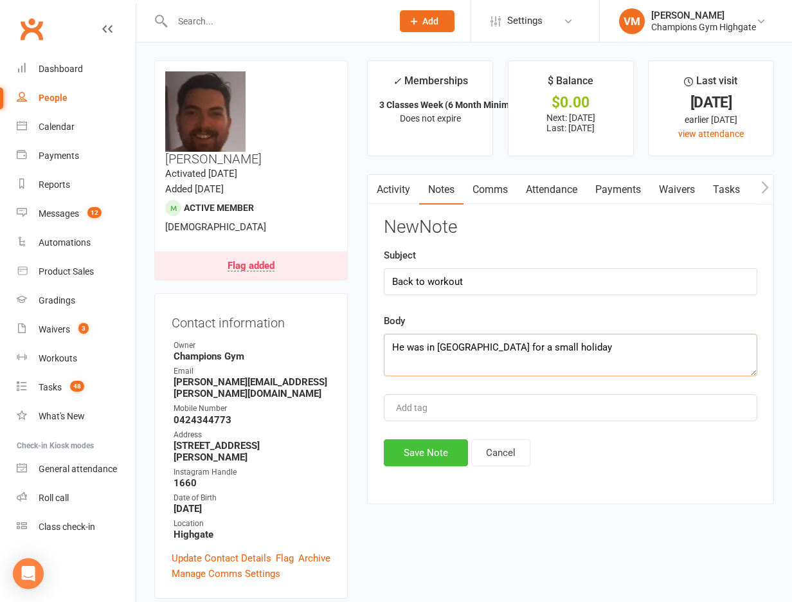
type textarea "He was in Melbourne for a small holiday"
click at [422, 449] on button "Save Note" at bounding box center [426, 452] width 84 height 27
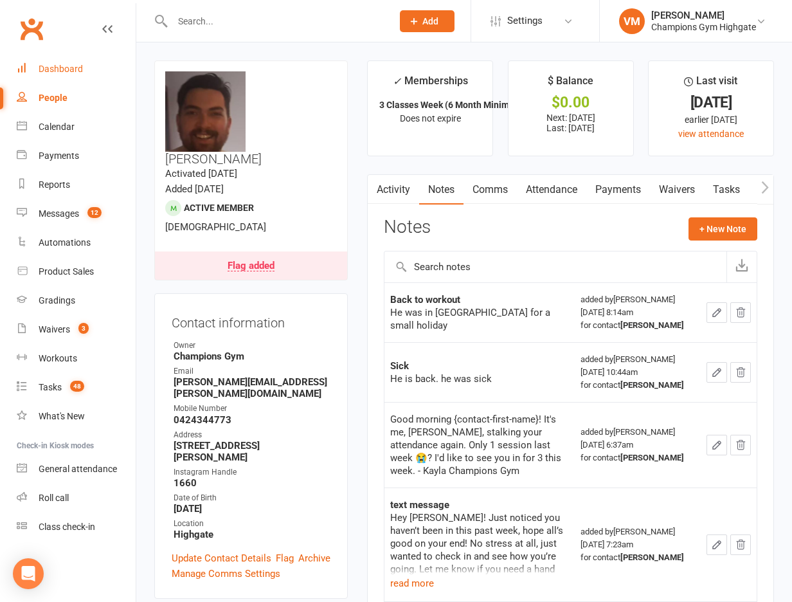
click at [82, 62] on link "Dashboard" at bounding box center [76, 69] width 119 height 29
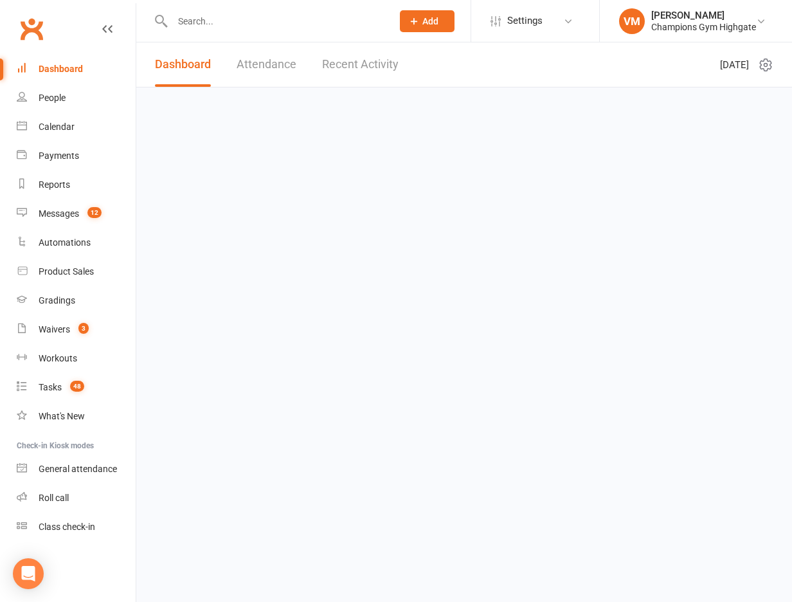
click at [282, 9] on div at bounding box center [268, 21] width 229 height 42
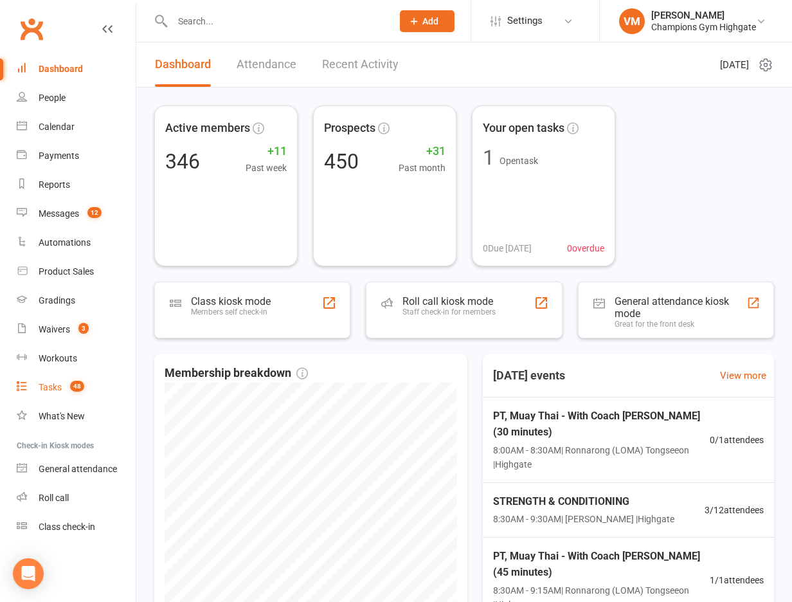
click at [66, 387] on count-badge "48" at bounding box center [74, 387] width 21 height 10
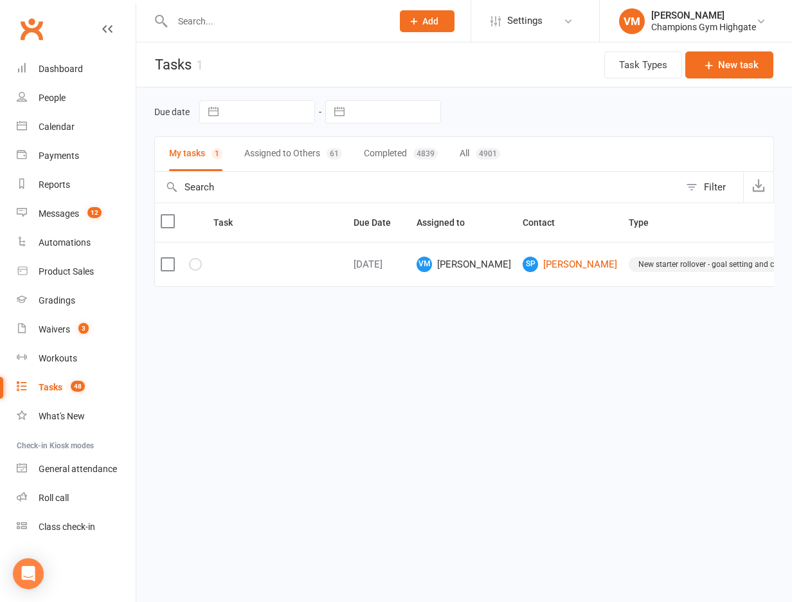
click at [233, 26] on input "text" at bounding box center [276, 21] width 215 height 18
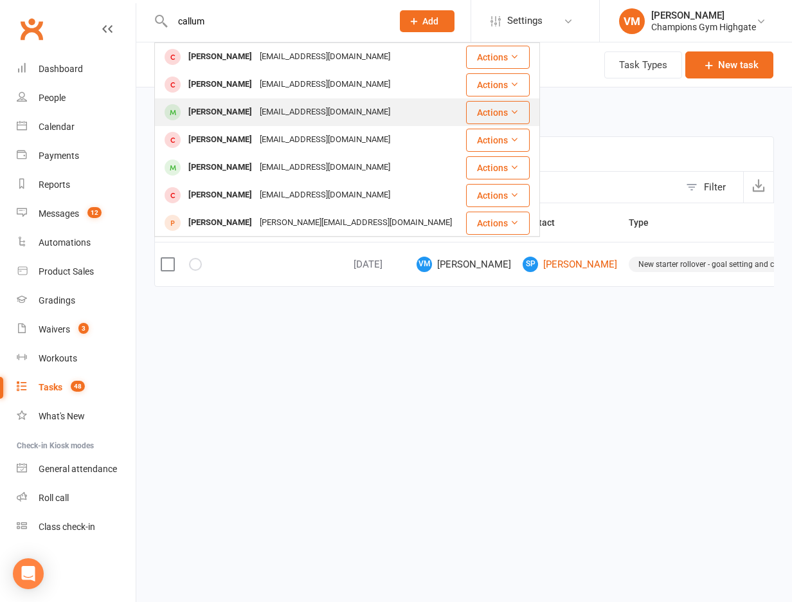
type input "callum"
click at [269, 115] on div "[EMAIL_ADDRESS][DOMAIN_NAME]" at bounding box center [325, 112] width 138 height 19
